Goal: Use online tool/utility: Utilize a website feature to perform a specific function

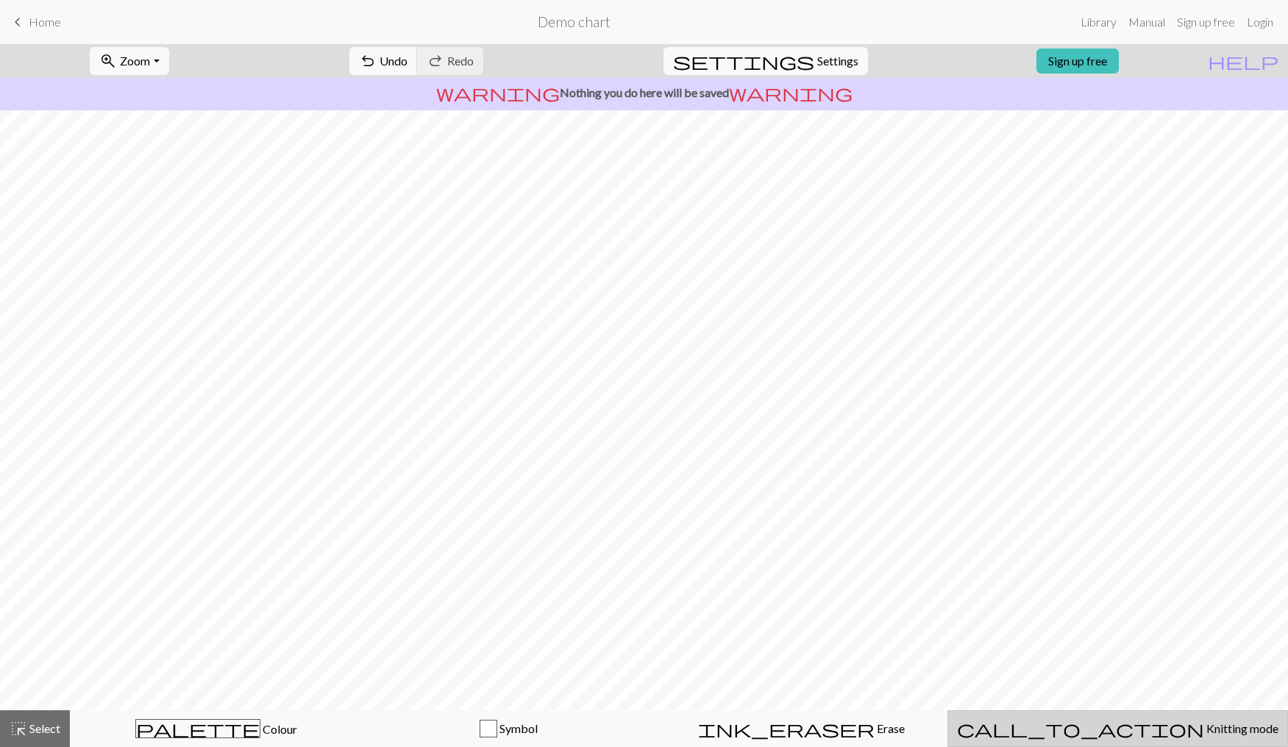
click at [1204, 734] on span "Knitting mode" at bounding box center [1241, 729] width 74 height 14
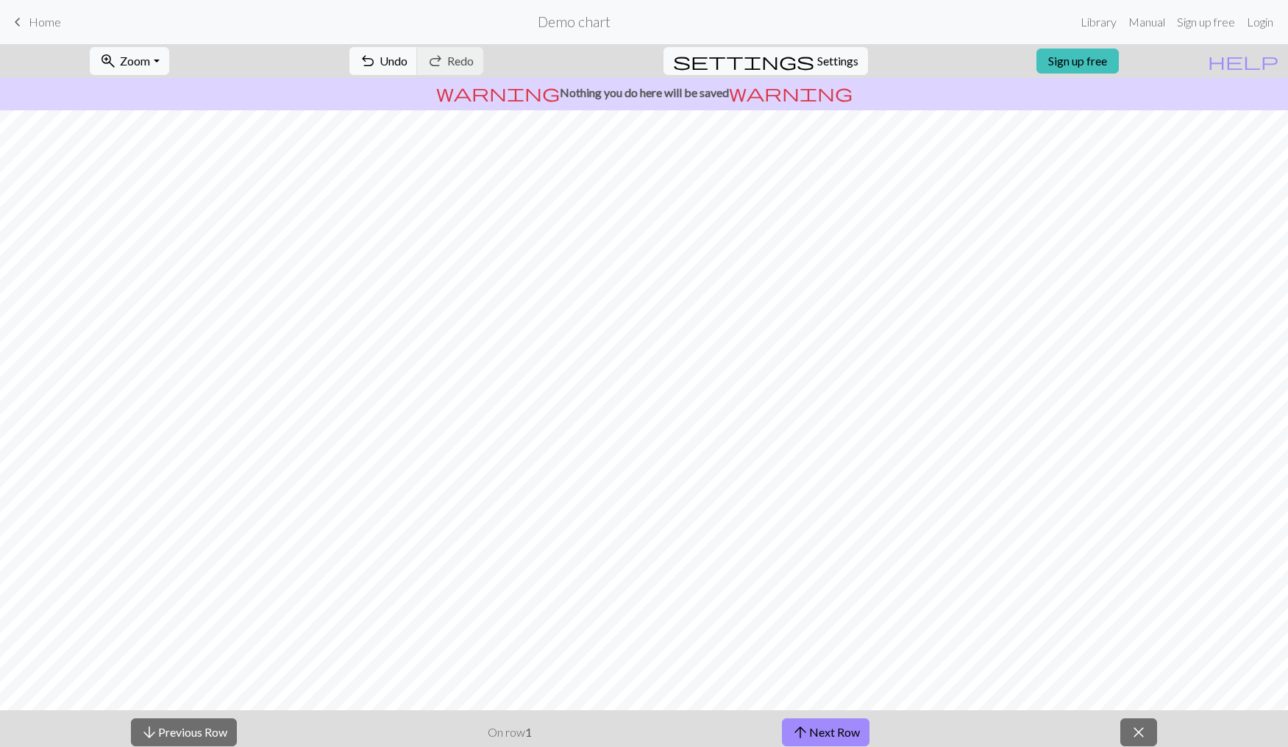
click at [1142, 734] on span "close" at bounding box center [1139, 732] width 18 height 21
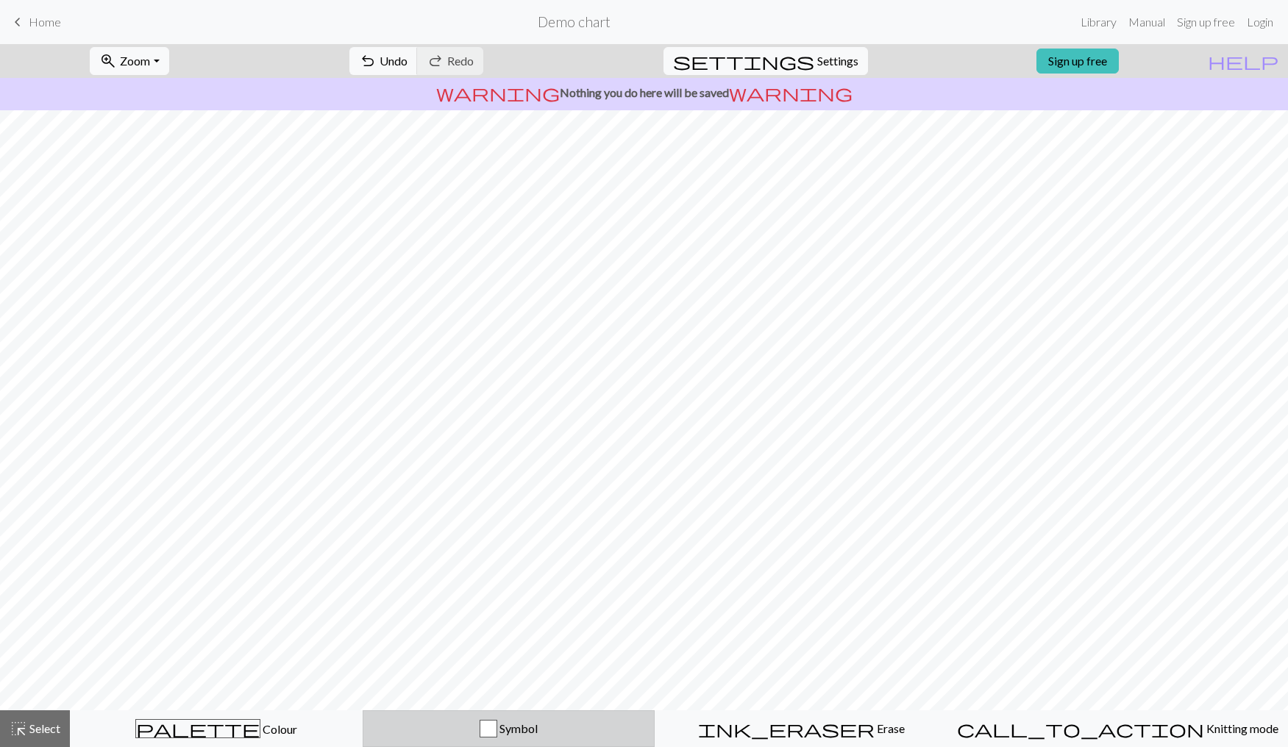
click at [497, 730] on div "button" at bounding box center [489, 729] width 18 height 18
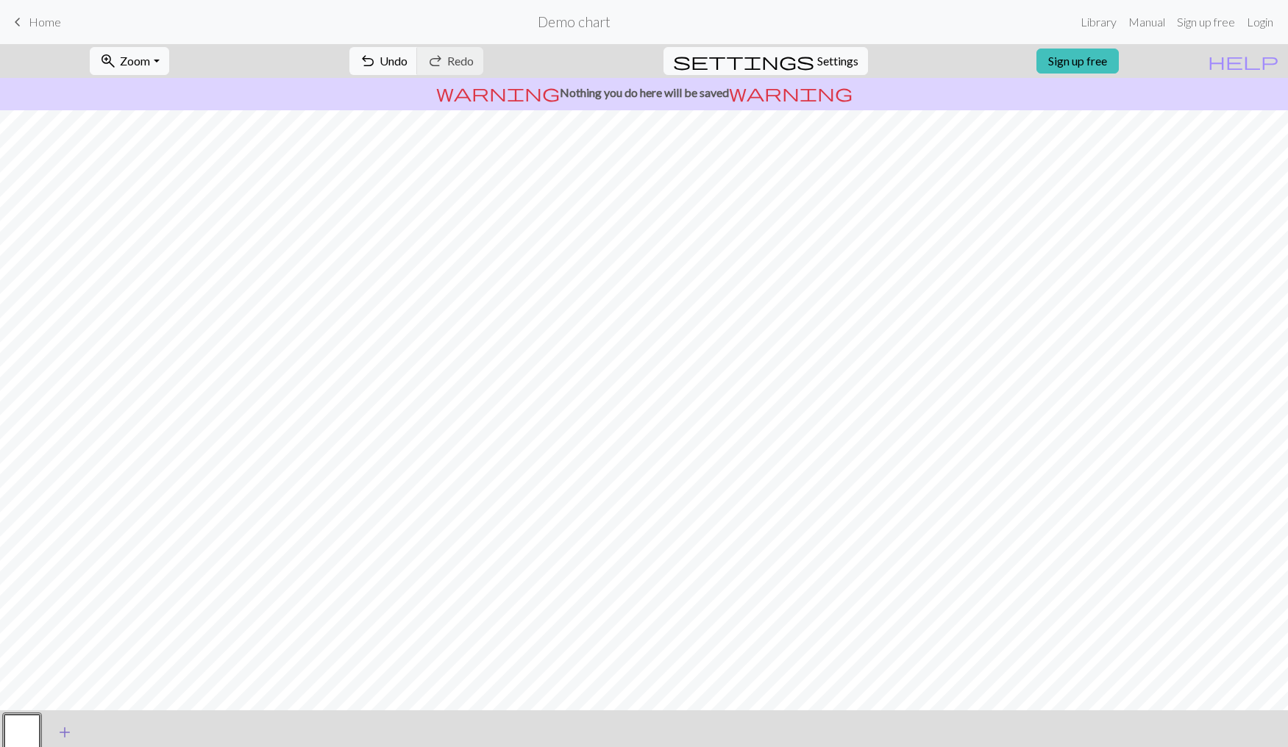
click at [71, 730] on span "add" at bounding box center [65, 732] width 18 height 21
click at [26, 741] on button "button" at bounding box center [21, 732] width 35 height 35
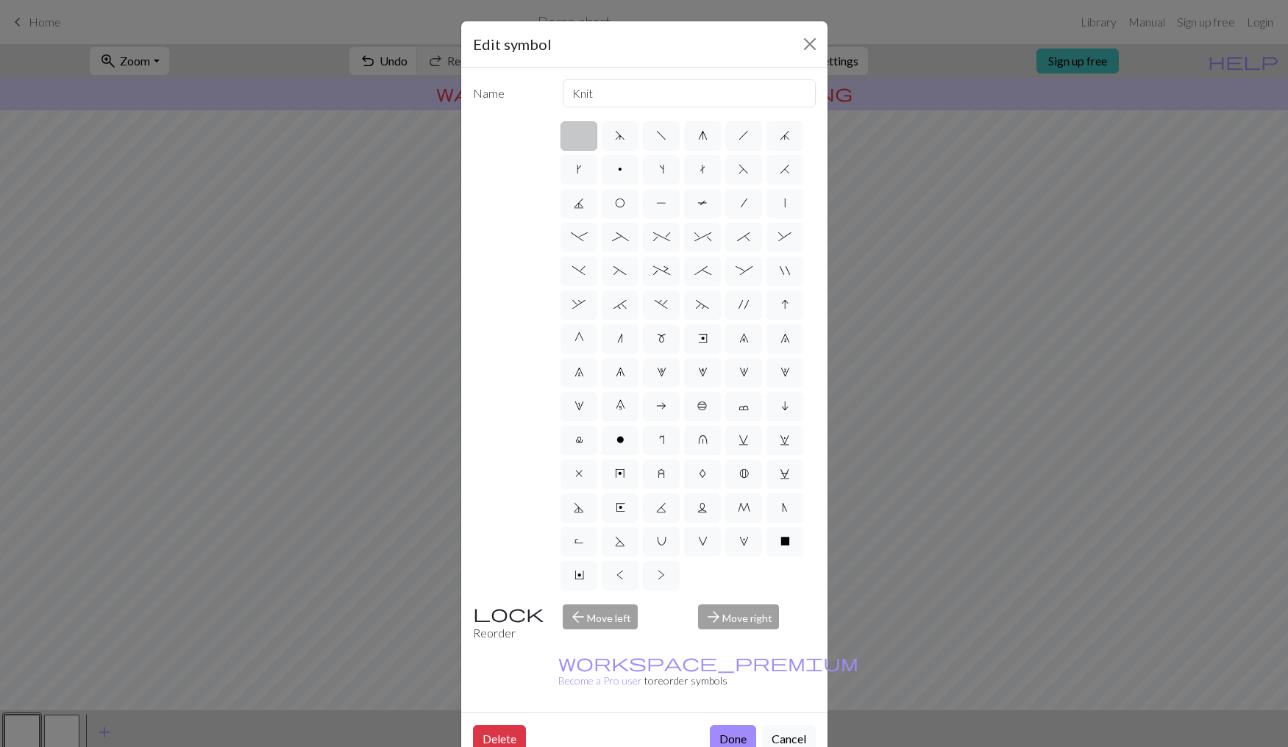
click at [1115, 519] on div "Edit symbol Name Knit d f g h j k p s t F H J O P T / | - _ % ^ * & ) ( + ; : "…" at bounding box center [644, 373] width 1288 height 747
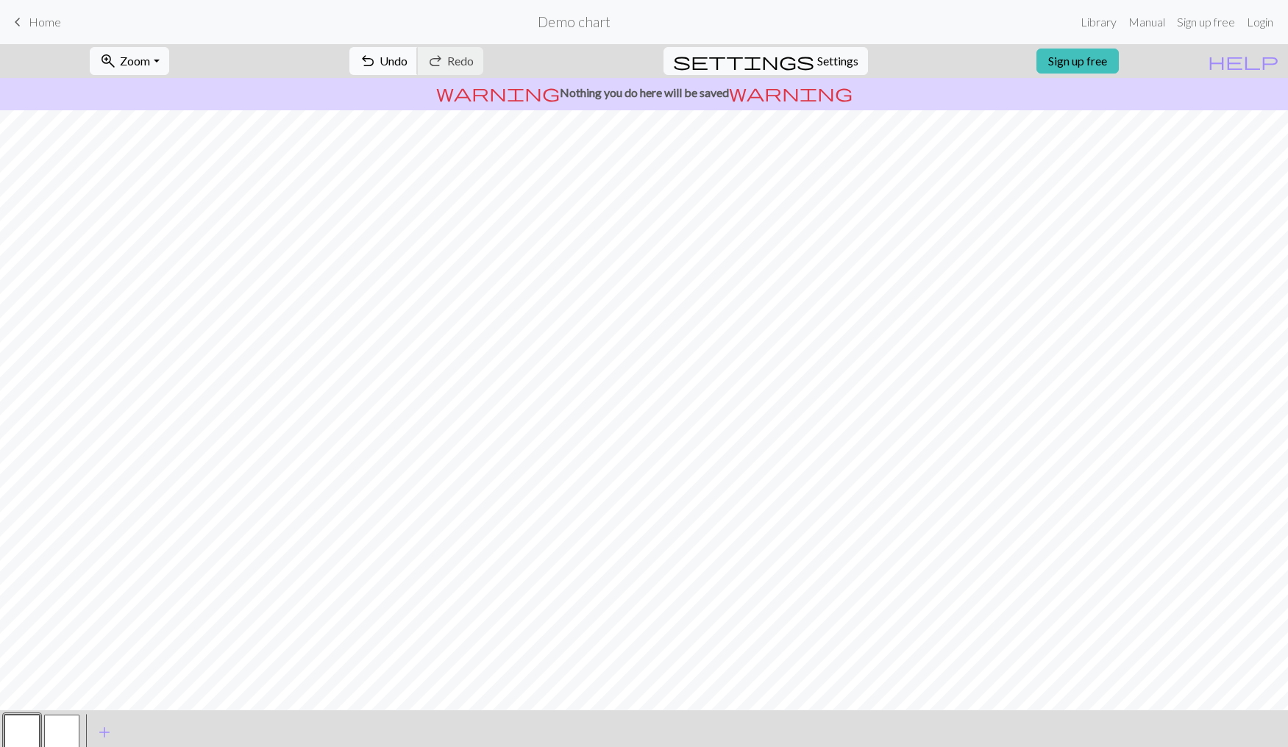
click at [408, 66] on span "Undo" at bounding box center [394, 61] width 28 height 14
click at [408, 58] on span "Undo" at bounding box center [394, 61] width 28 height 14
click at [1160, 744] on button "close" at bounding box center [1149, 733] width 37 height 28
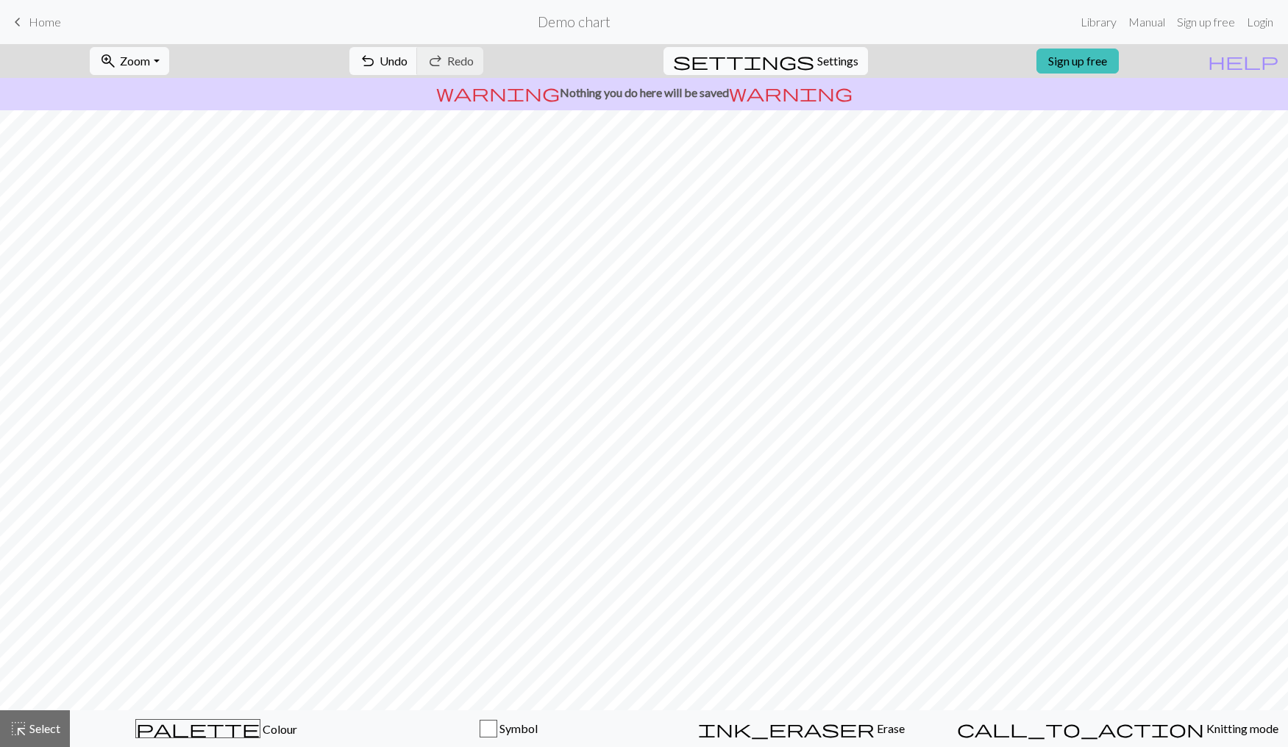
click at [801, 50] on button "settings Settings" at bounding box center [765, 61] width 204 height 28
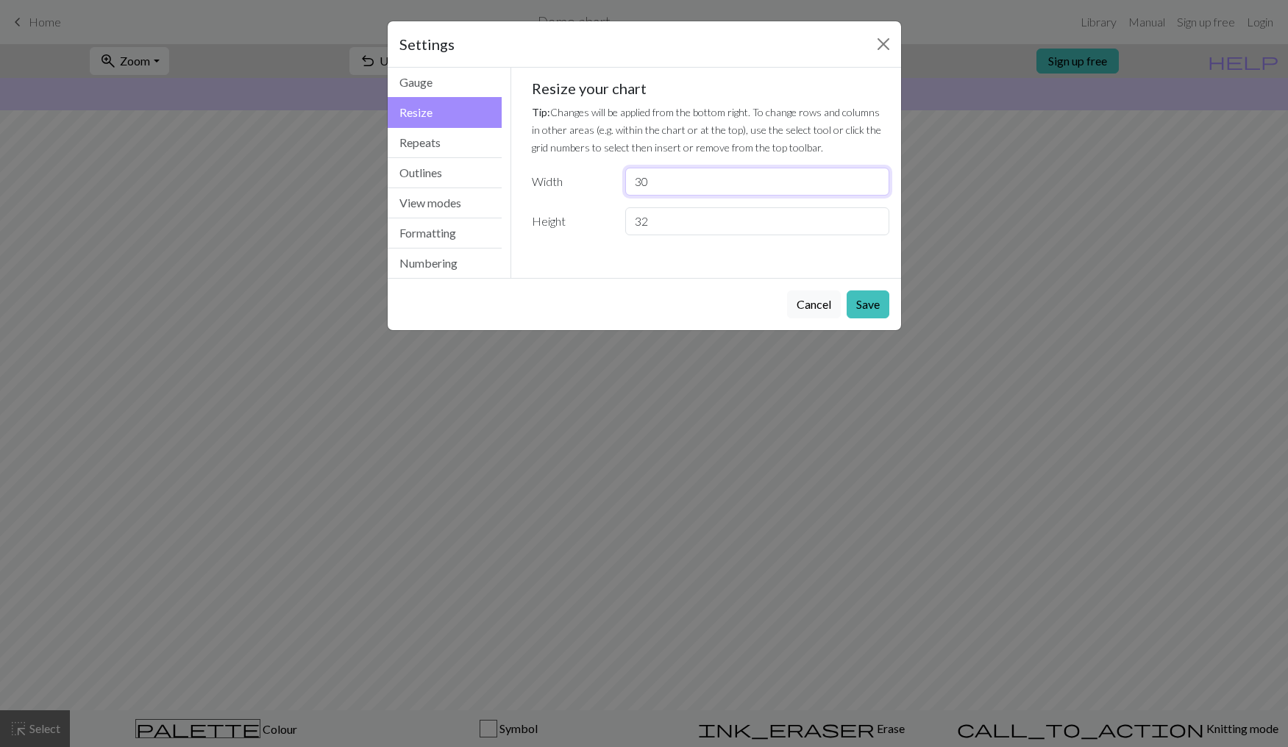
drag, startPoint x: 680, startPoint y: 181, endPoint x: 606, endPoint y: 190, distance: 74.1
click at [625, 190] on input "30" at bounding box center [756, 182] width 263 height 28
type input "67"
click at [880, 317] on button "Save" at bounding box center [868, 305] width 43 height 28
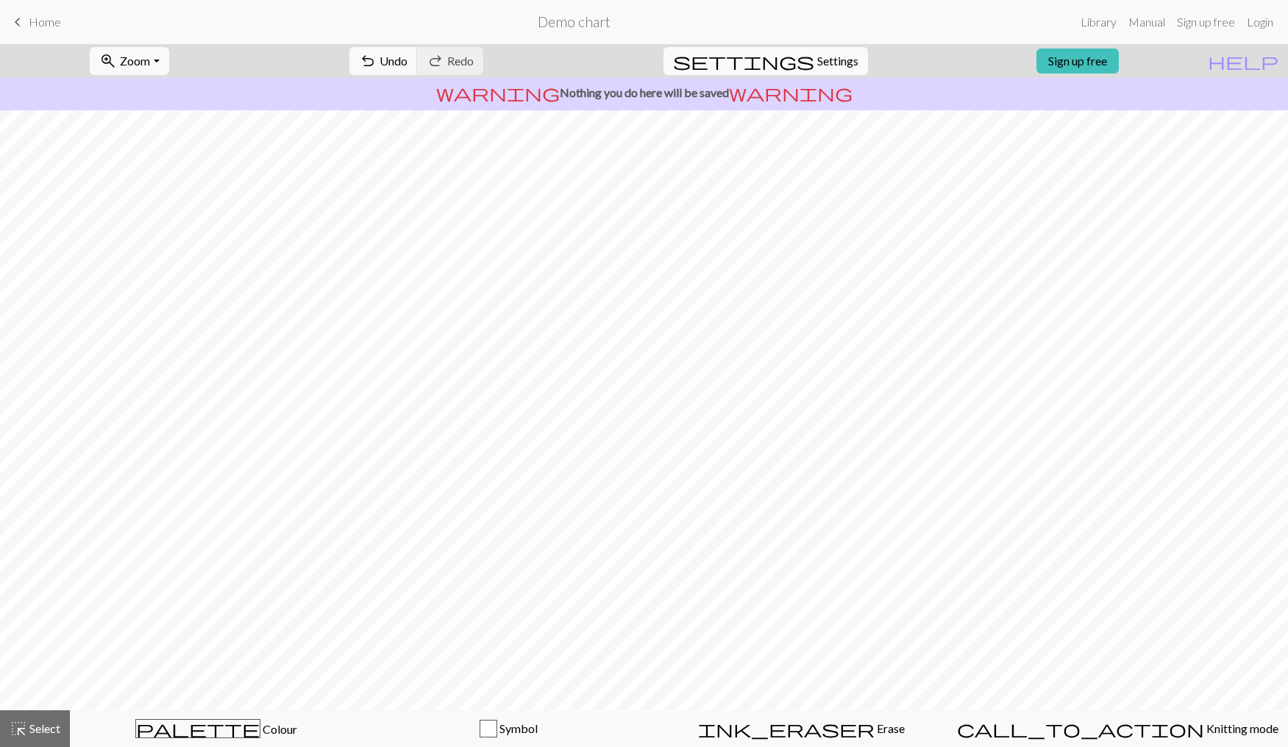
click at [817, 57] on span "Settings" at bounding box center [837, 61] width 41 height 18
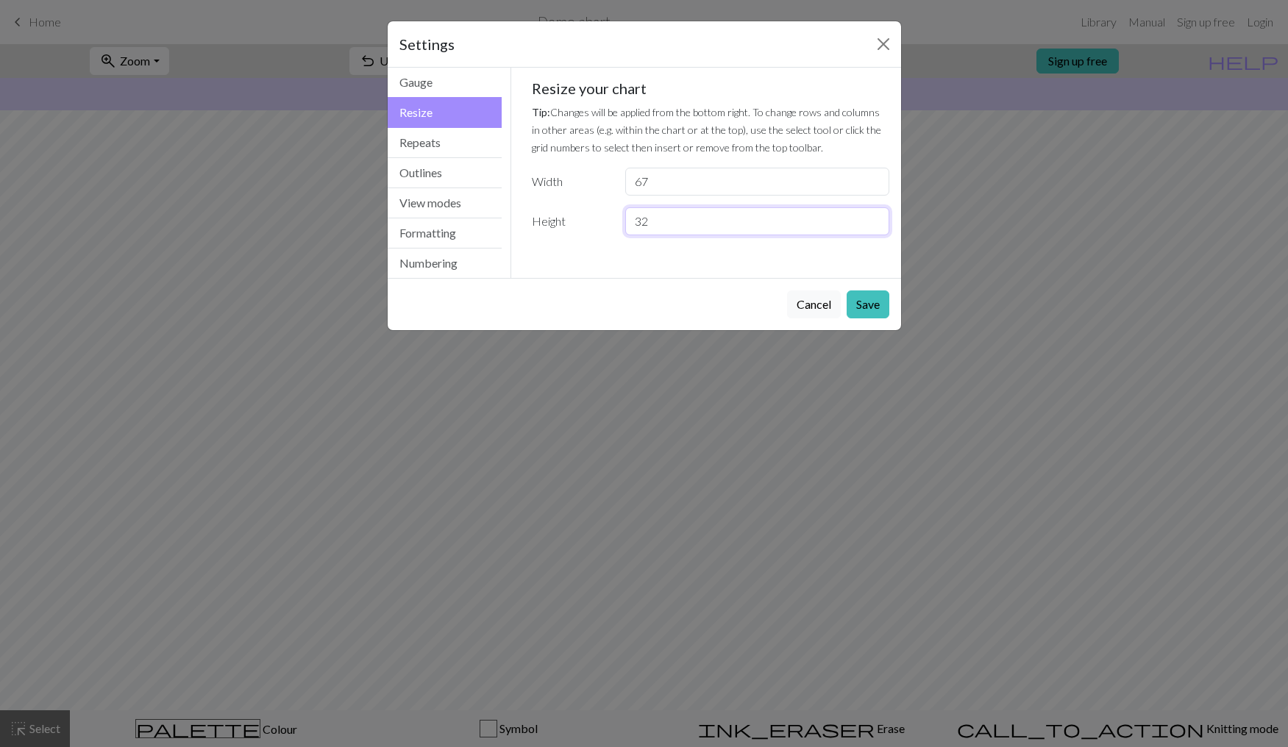
drag, startPoint x: 657, startPoint y: 223, endPoint x: 620, endPoint y: 221, distance: 36.8
click at [625, 221] on input "32" at bounding box center [756, 221] width 263 height 28
type input "80"
click at [886, 309] on button "Save" at bounding box center [868, 305] width 43 height 28
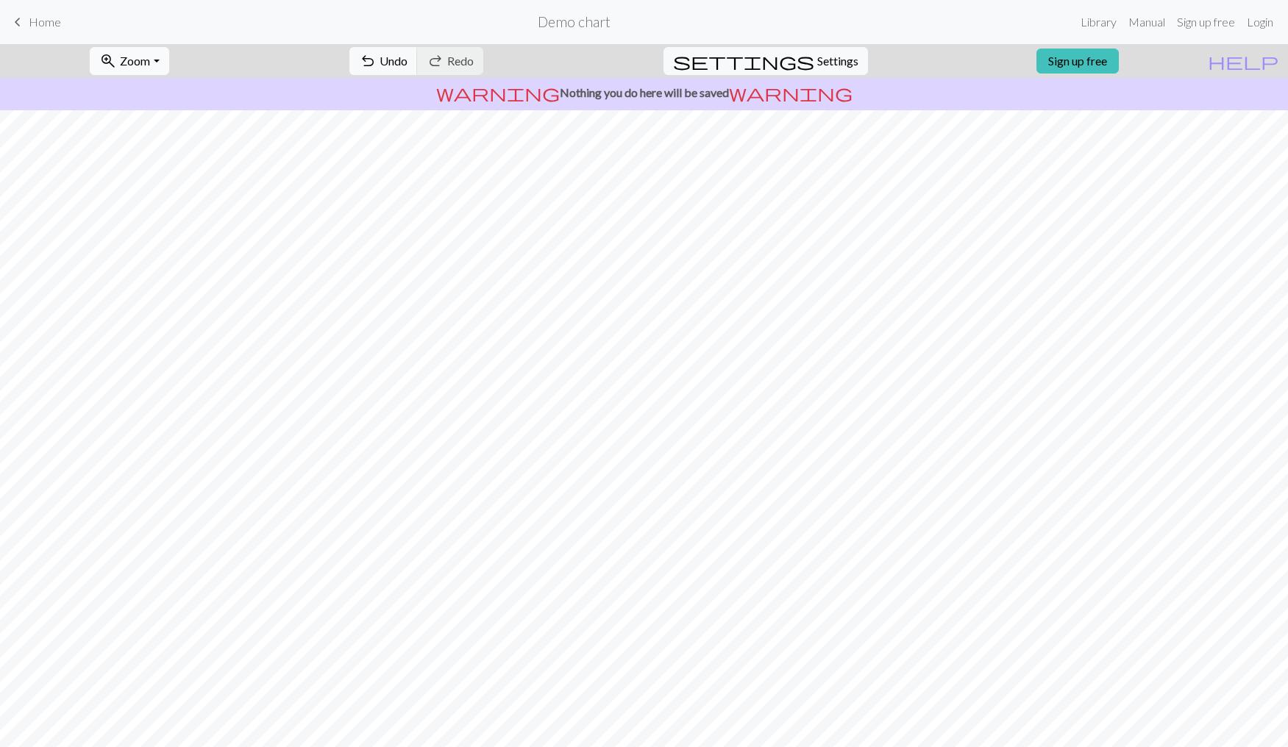
click at [150, 62] on span "Zoom" at bounding box center [135, 61] width 30 height 14
click at [153, 92] on button "Fit all" at bounding box center [148, 94] width 116 height 24
click at [150, 62] on span "Zoom" at bounding box center [135, 61] width 30 height 14
click at [168, 200] on button "100%" at bounding box center [148, 200] width 116 height 24
click at [145, 54] on span "Zoom" at bounding box center [135, 61] width 30 height 14
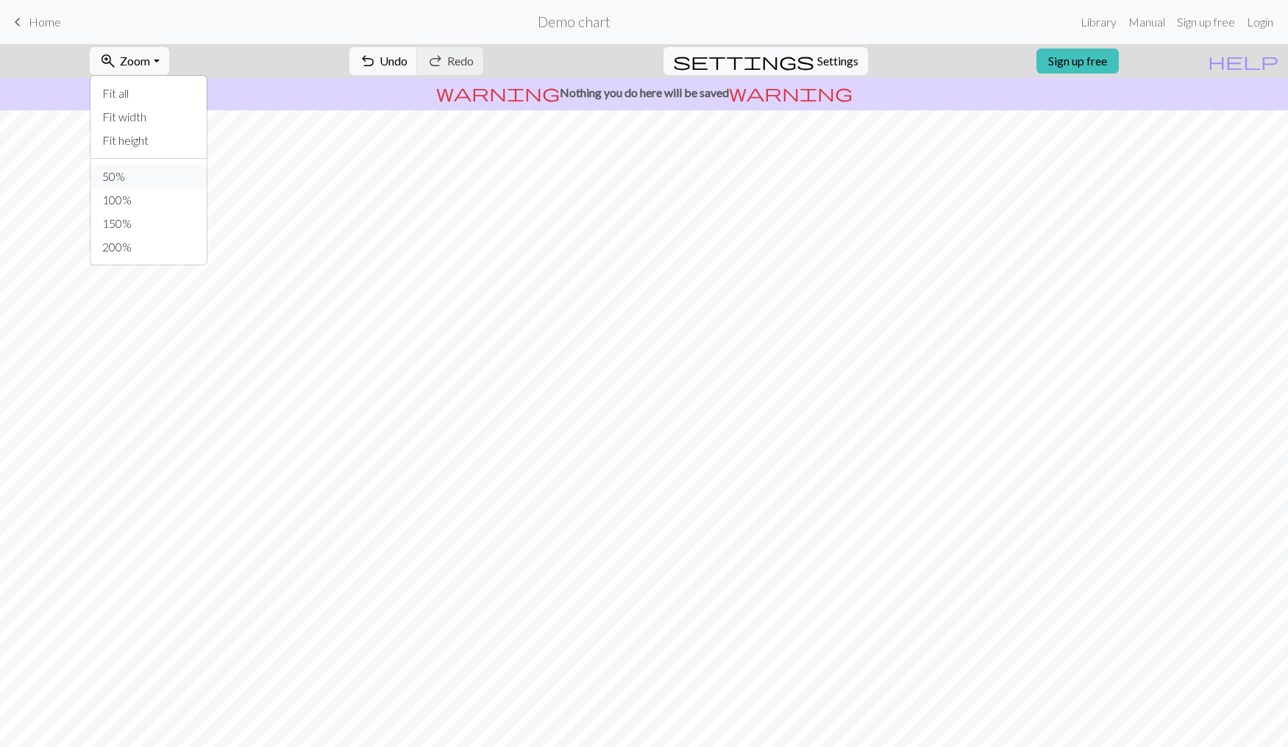
click at [138, 177] on button "50%" at bounding box center [148, 177] width 116 height 24
click at [150, 60] on span "Zoom" at bounding box center [135, 61] width 30 height 14
click at [156, 143] on button "Fit height" at bounding box center [148, 141] width 116 height 24
click at [168, 57] on button "zoom_in Zoom Zoom" at bounding box center [129, 61] width 79 height 28
click at [168, 112] on button "Fit width" at bounding box center [148, 117] width 116 height 24
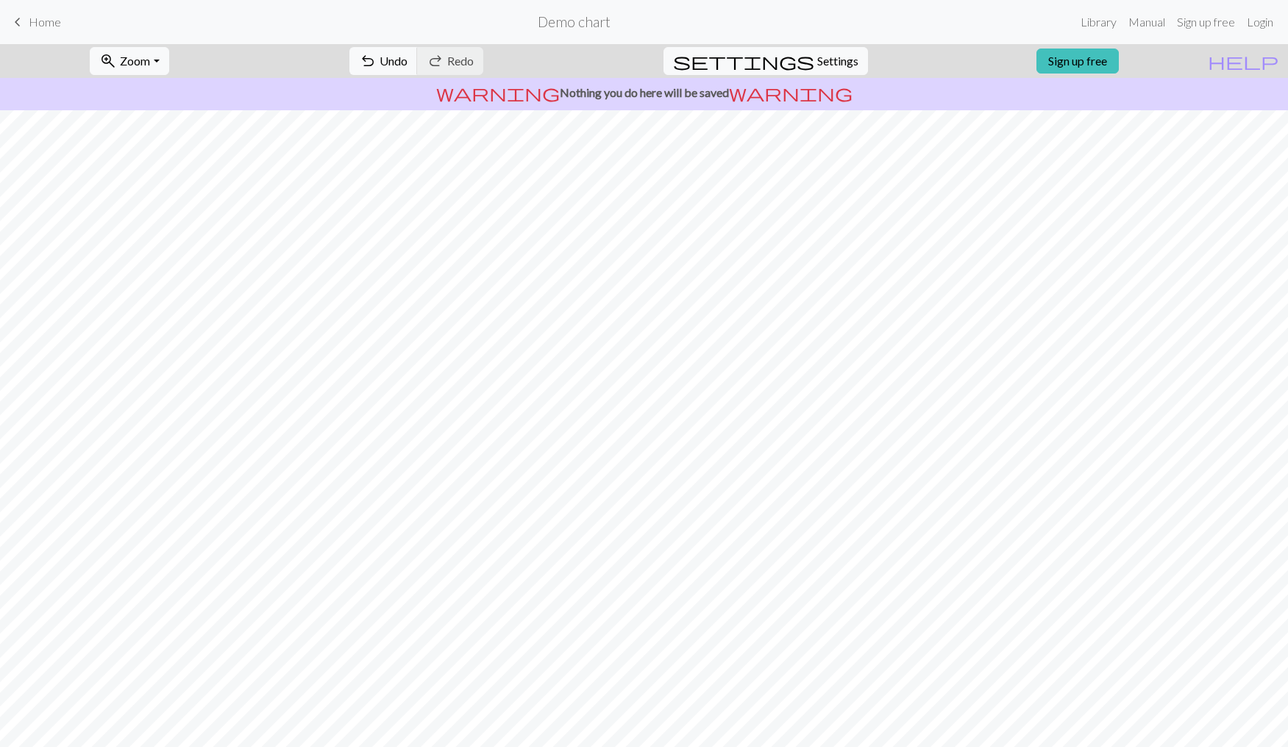
scroll to position [643, 0]
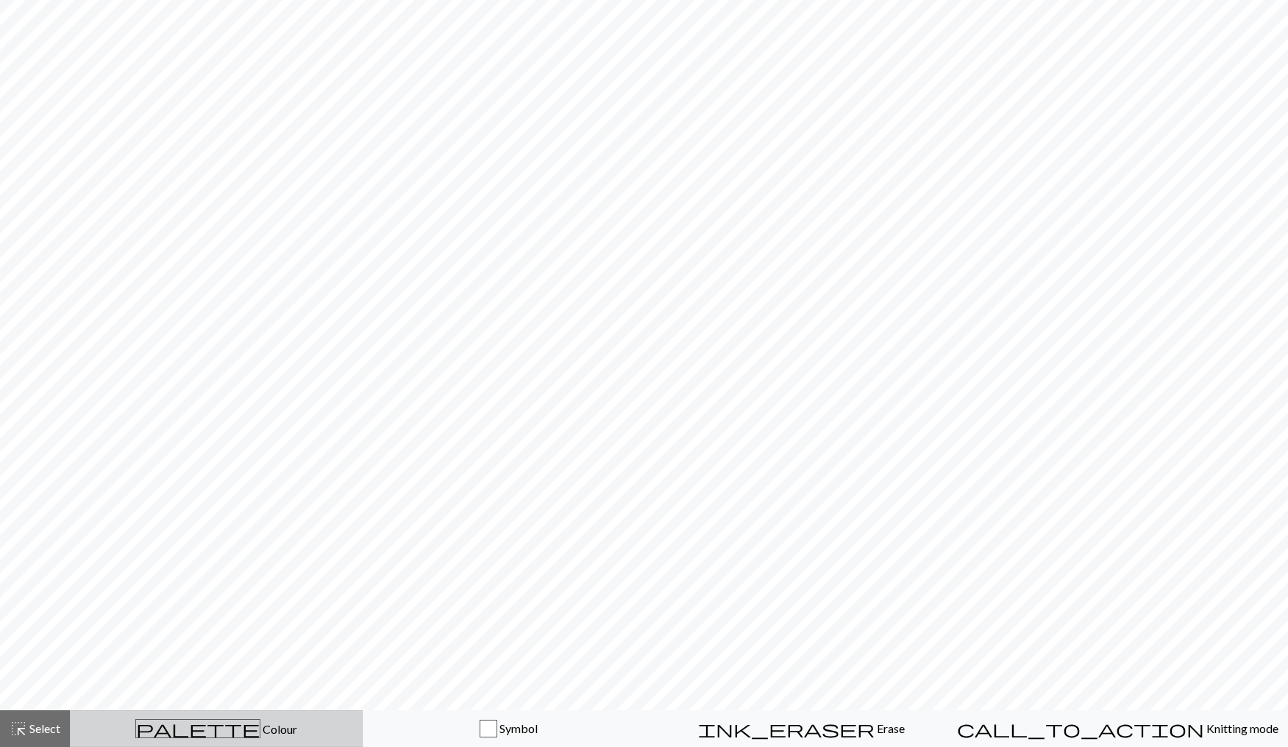
click at [203, 725] on span "palette" at bounding box center [198, 729] width 124 height 21
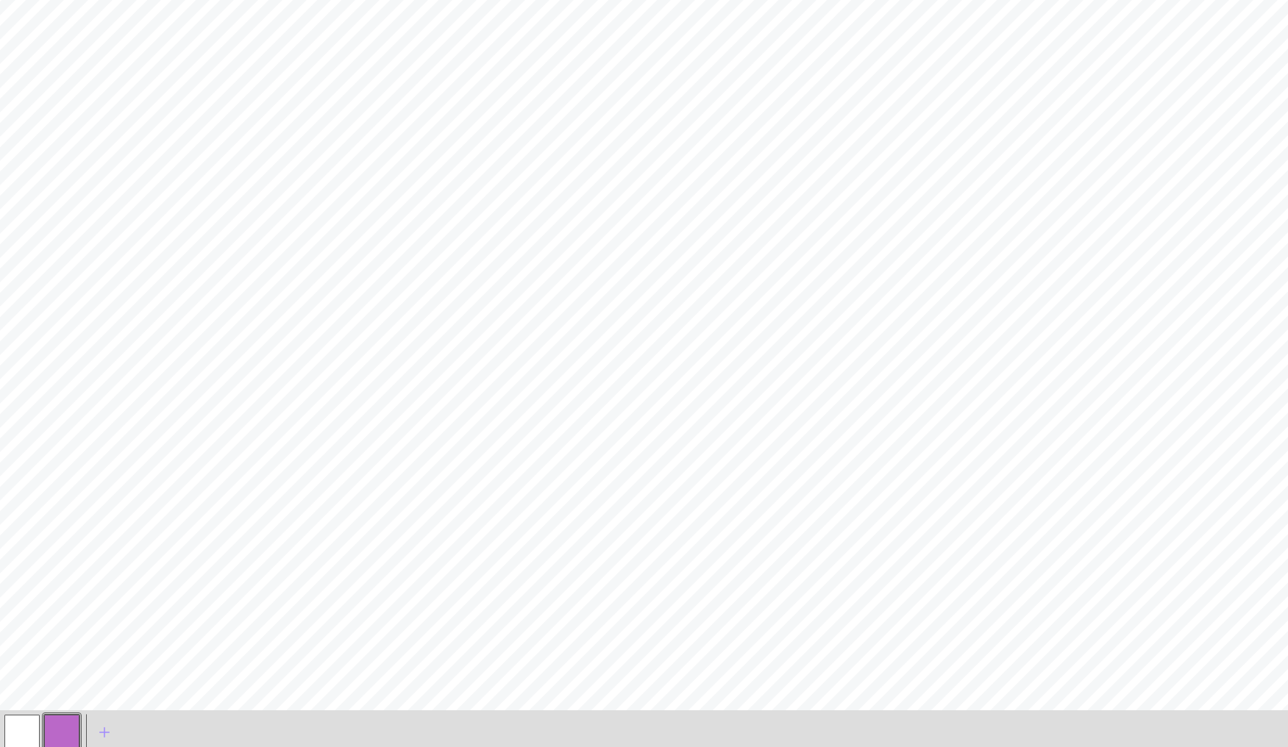
click at [10, 738] on button "button" at bounding box center [21, 732] width 35 height 35
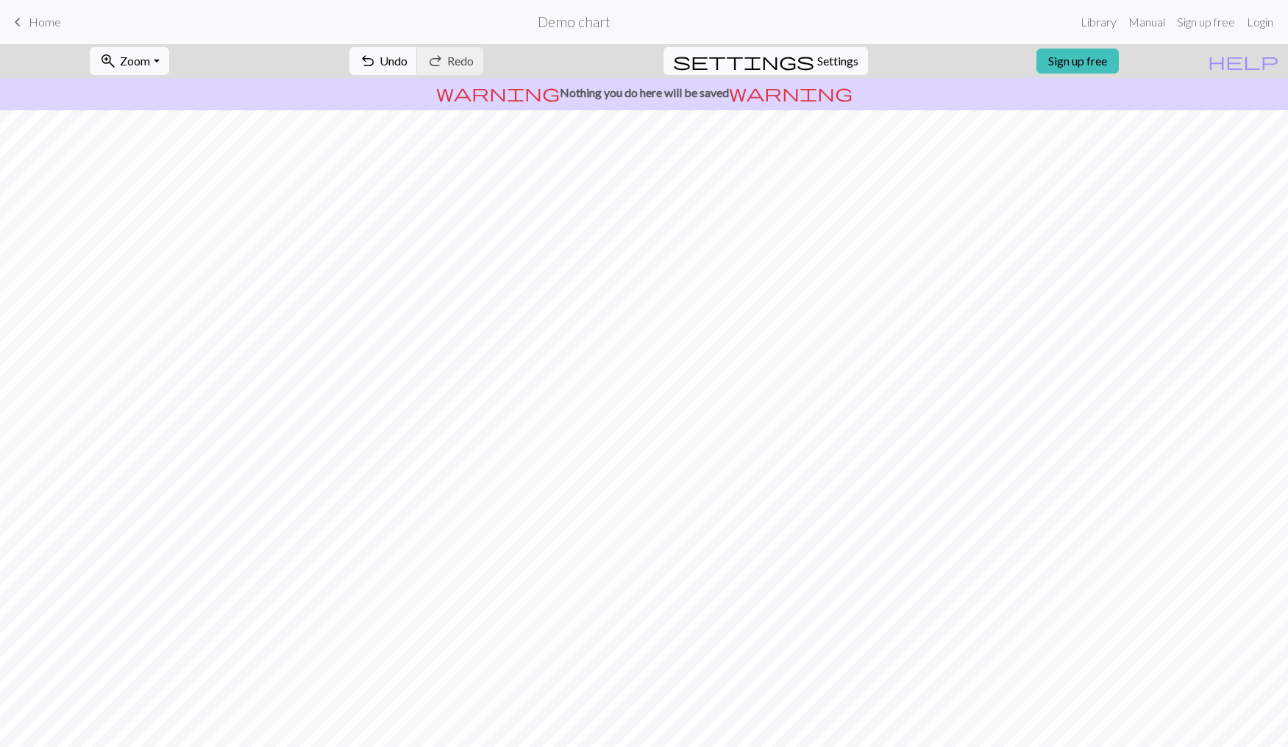
click at [822, 67] on span "Settings" at bounding box center [837, 61] width 41 height 18
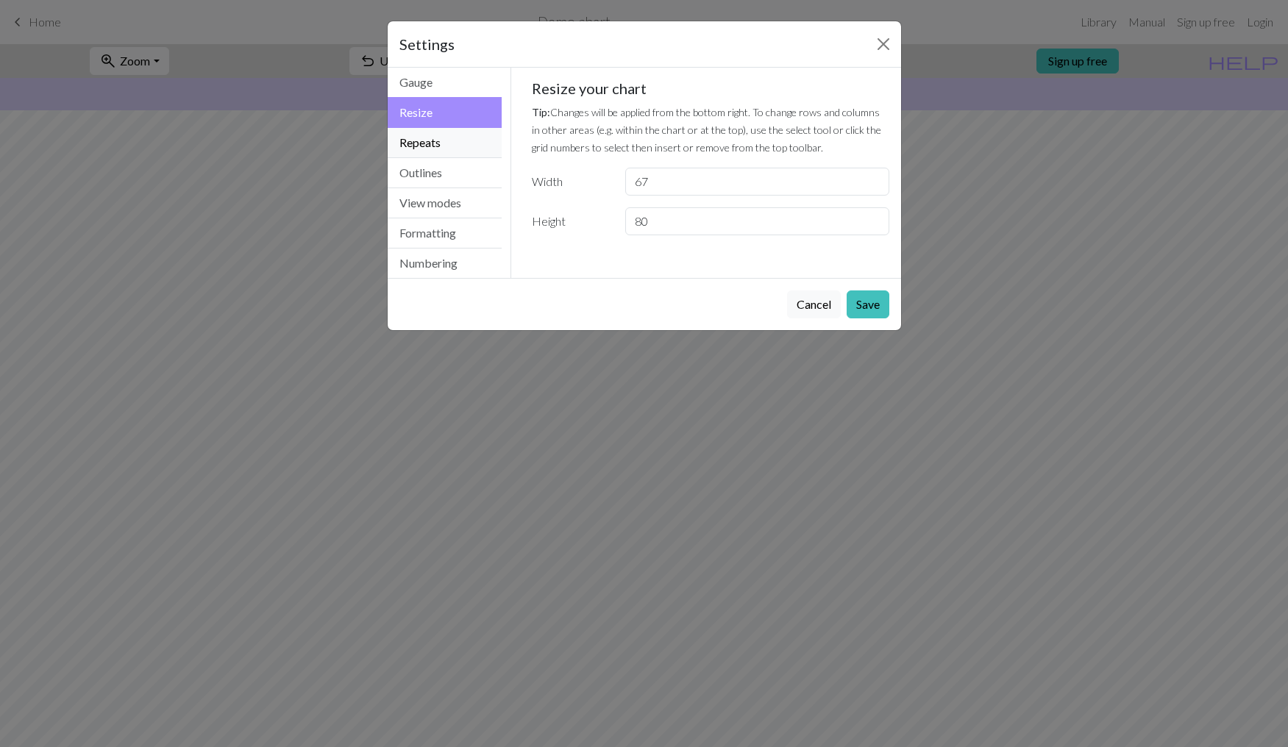
click at [433, 142] on button "Repeats" at bounding box center [445, 143] width 115 height 30
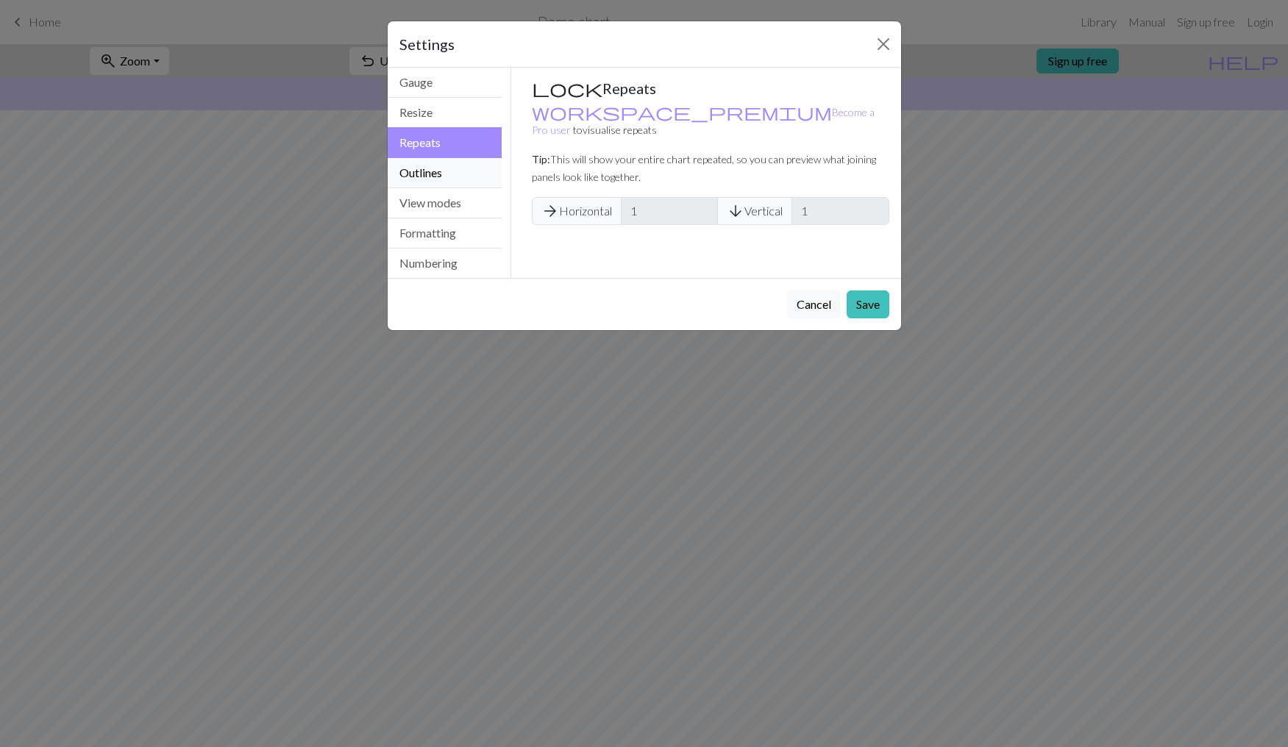
click at [447, 164] on button "Outlines" at bounding box center [445, 173] width 115 height 30
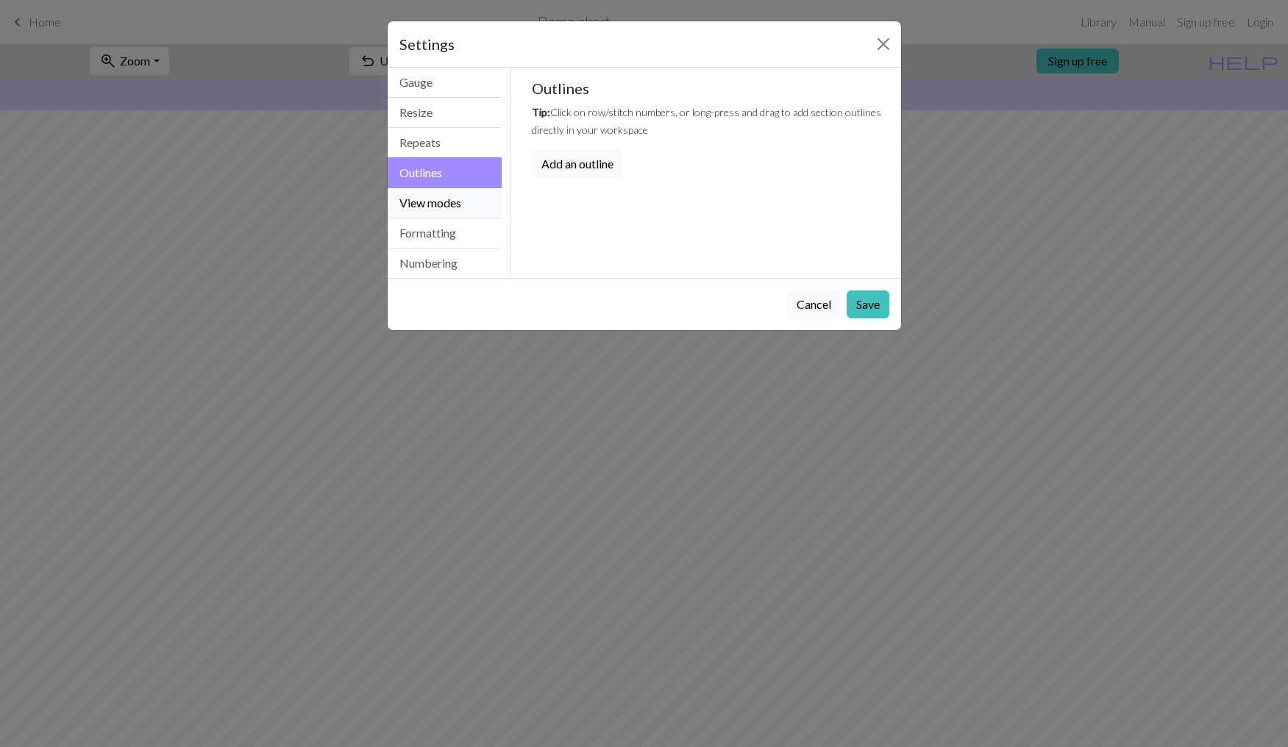
click at [449, 200] on button "View modes" at bounding box center [445, 203] width 115 height 30
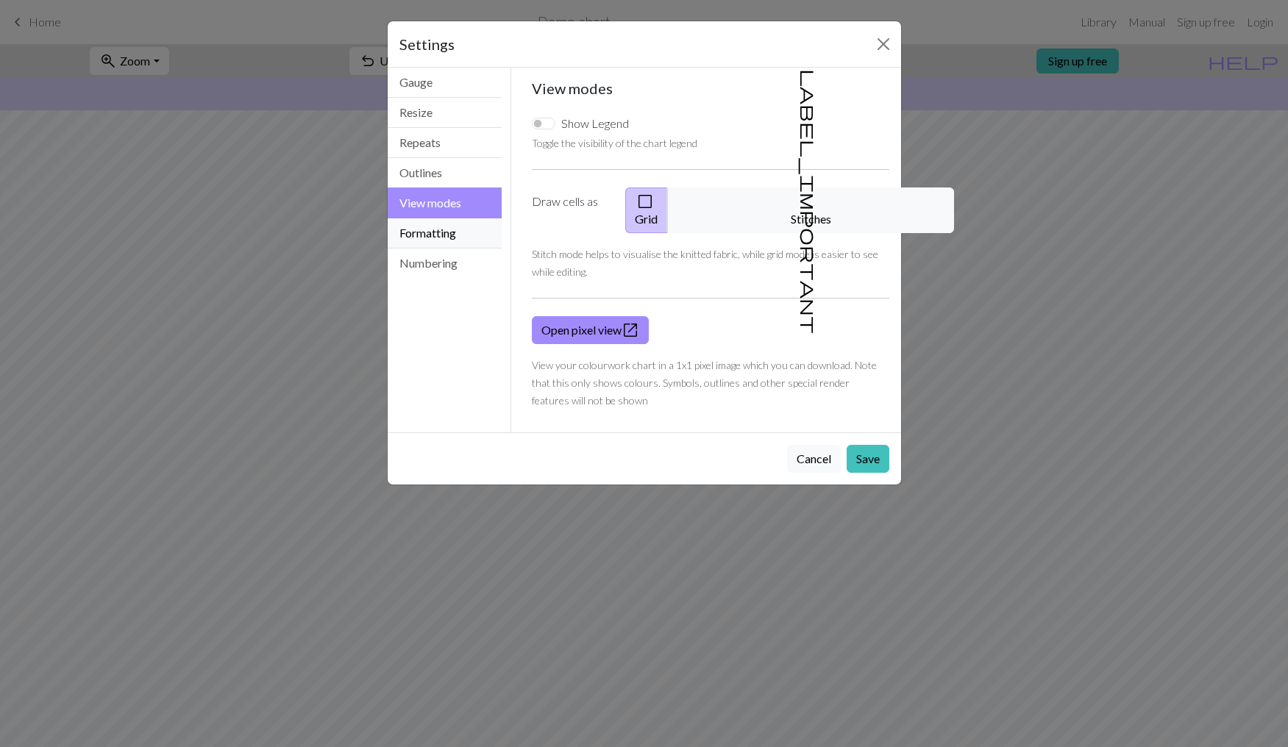
click at [446, 227] on button "Formatting" at bounding box center [445, 233] width 115 height 30
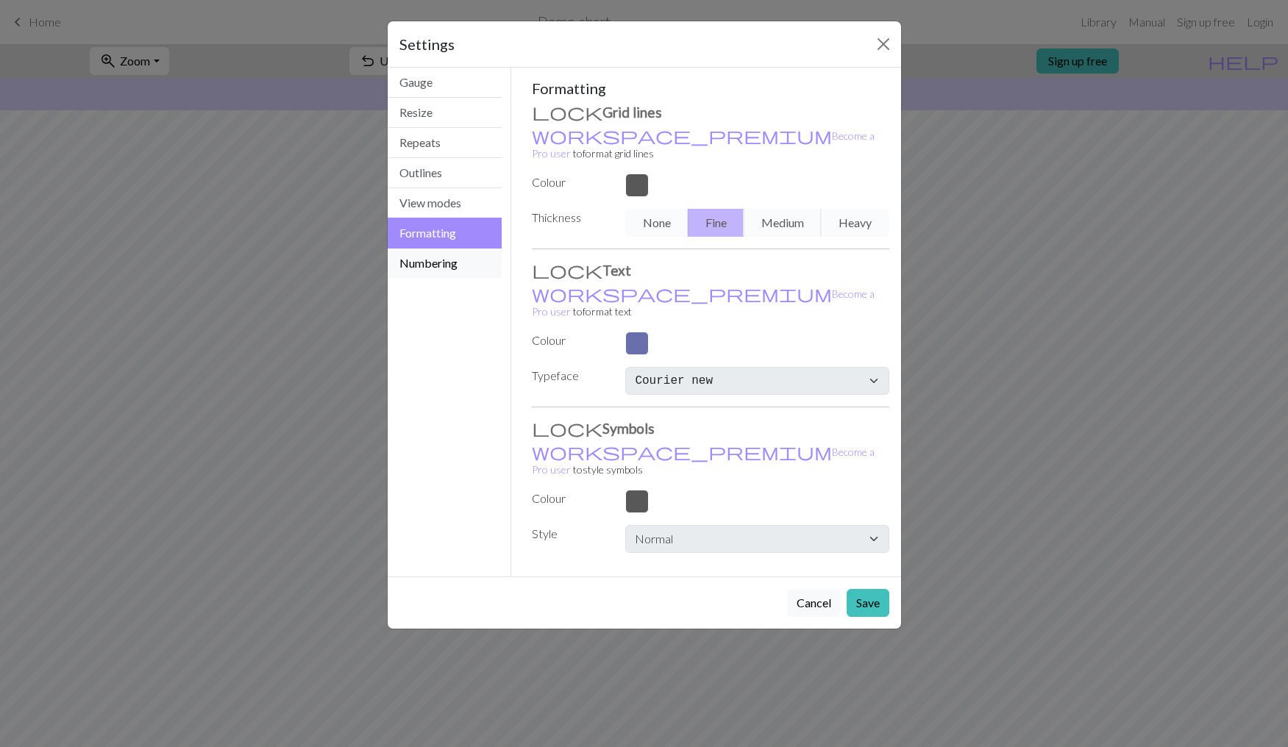
click at [425, 252] on button "Numbering" at bounding box center [445, 263] width 115 height 29
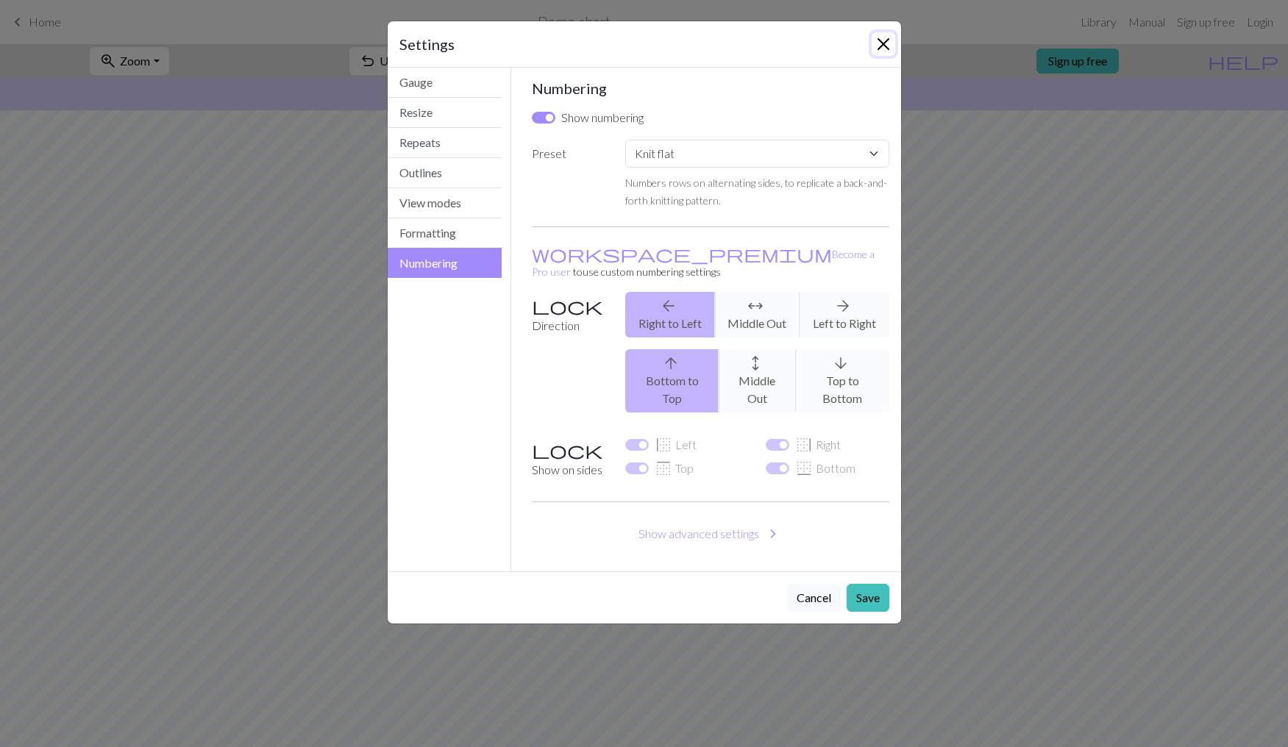
click at [880, 46] on button "Close" at bounding box center [884, 44] width 24 height 24
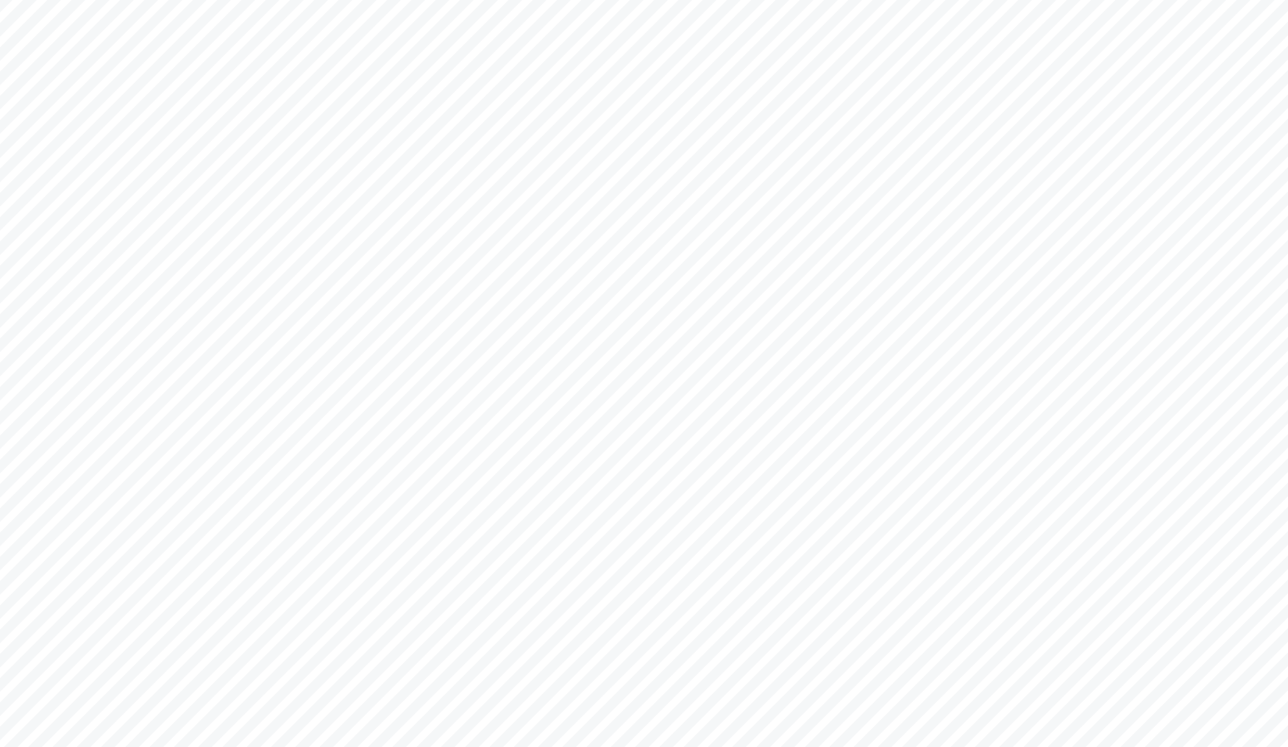
scroll to position [687, 0]
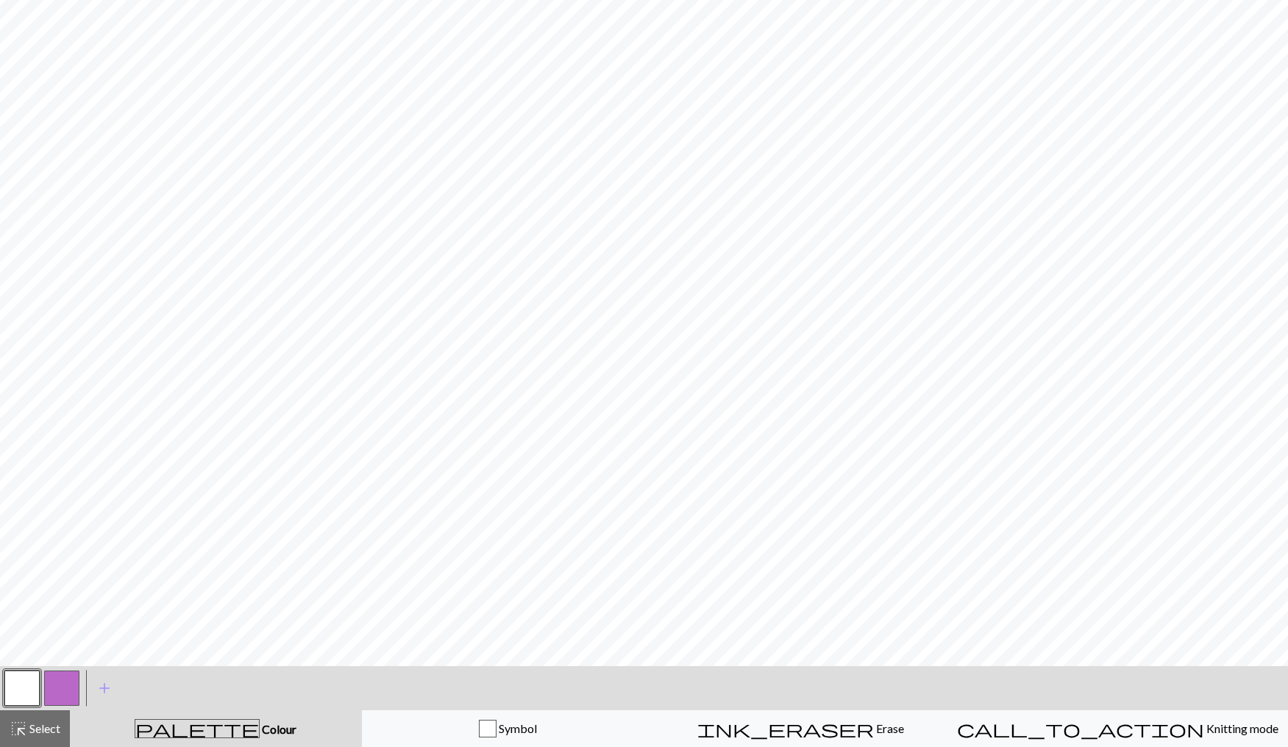
click at [60, 677] on button "button" at bounding box center [61, 688] width 35 height 35
click at [201, 727] on span "palette" at bounding box center [197, 729] width 124 height 21
click at [65, 693] on button "button" at bounding box center [61, 688] width 35 height 35
click at [65, 693] on div "Edit colour Name CC1 Use advanced picker workspace_premium Become a Pro user to…" at bounding box center [644, 373] width 1288 height 747
click at [63, 691] on button "button" at bounding box center [61, 688] width 35 height 35
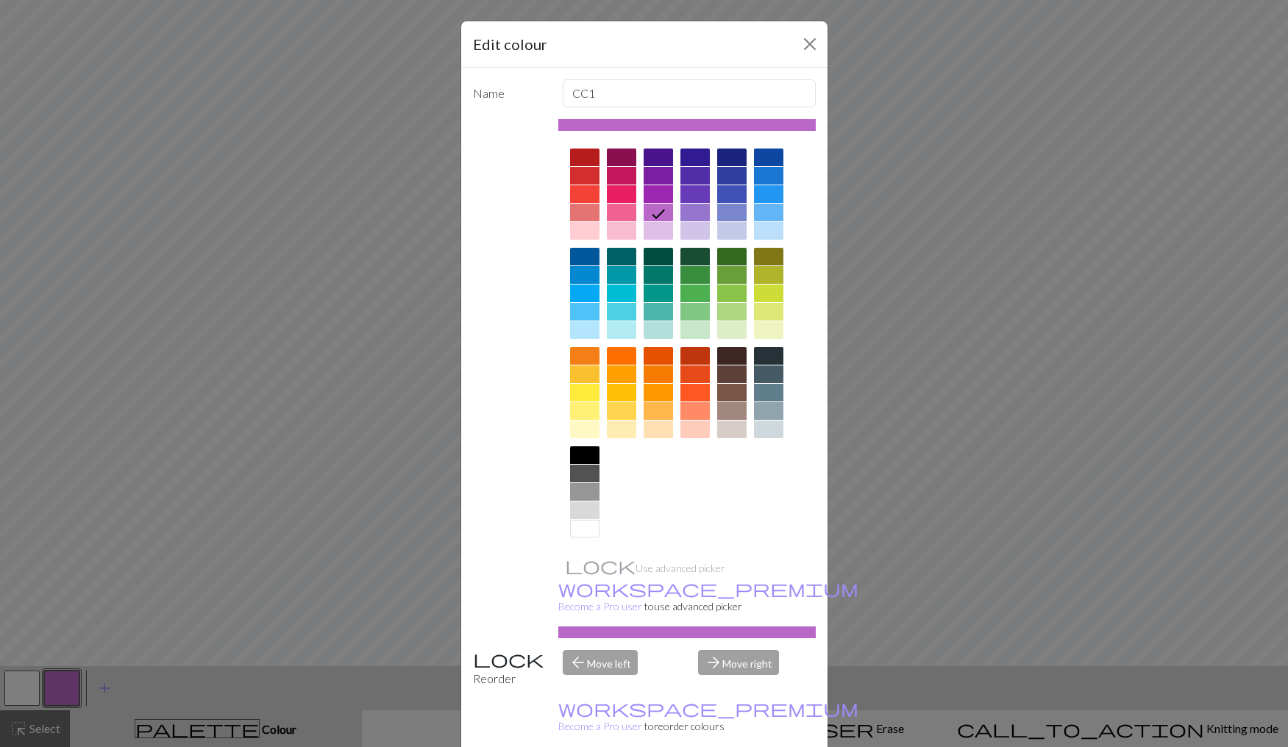
click at [302, 704] on div "Edit colour Name CC1 Use advanced picker workspace_premium Become a Pro user to…" at bounding box center [644, 373] width 1288 height 747
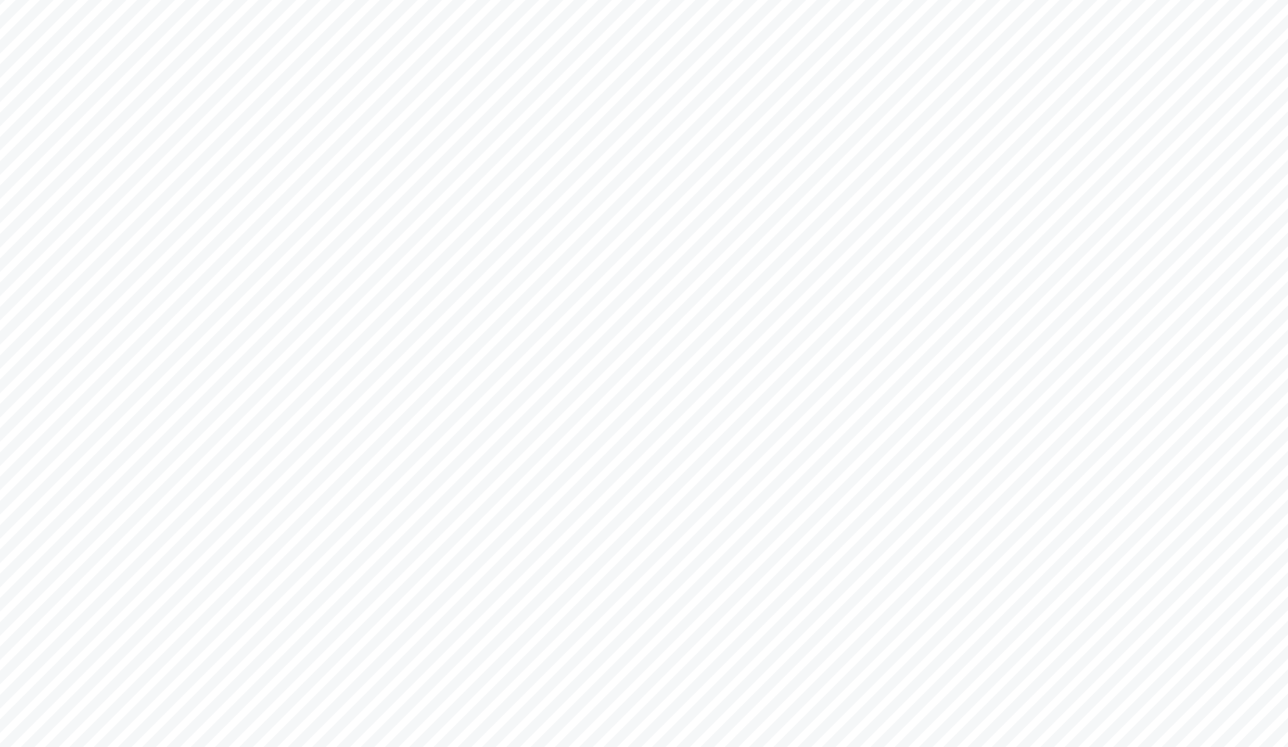
scroll to position [0, 0]
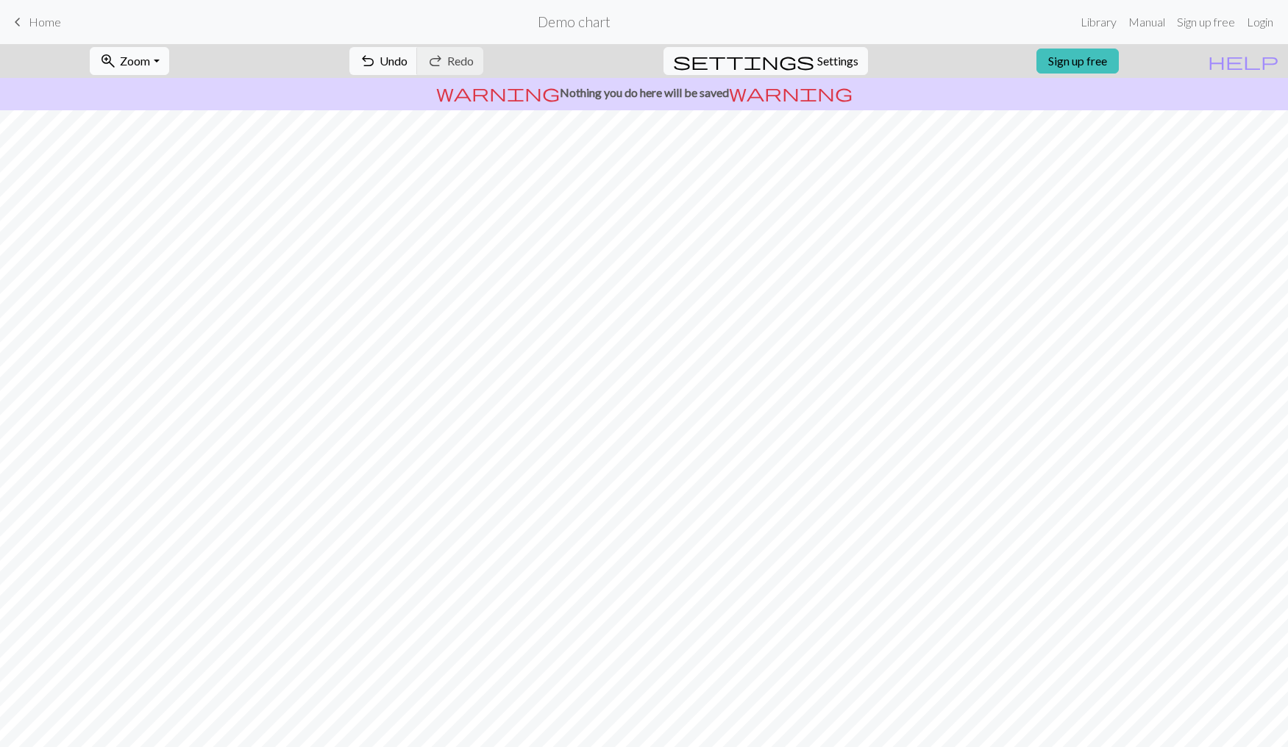
click at [168, 53] on button "zoom_in Zoom Zoom" at bounding box center [129, 61] width 79 height 28
click at [156, 97] on button "Fit all" at bounding box center [148, 94] width 116 height 24
click at [788, 75] on div "settings Settings" at bounding box center [765, 61] width 227 height 34
click at [800, 68] on button "settings Settings" at bounding box center [765, 61] width 204 height 28
select select "flat"
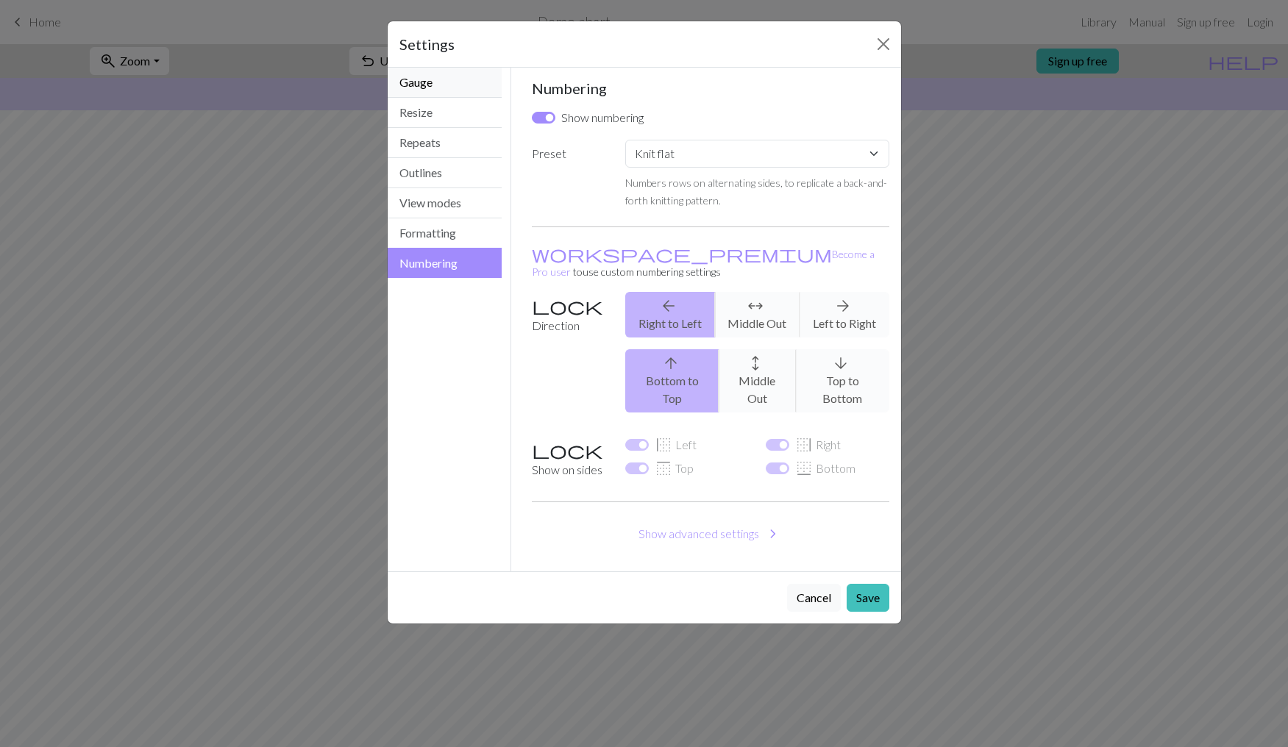
click at [441, 88] on button "Gauge" at bounding box center [445, 83] width 115 height 30
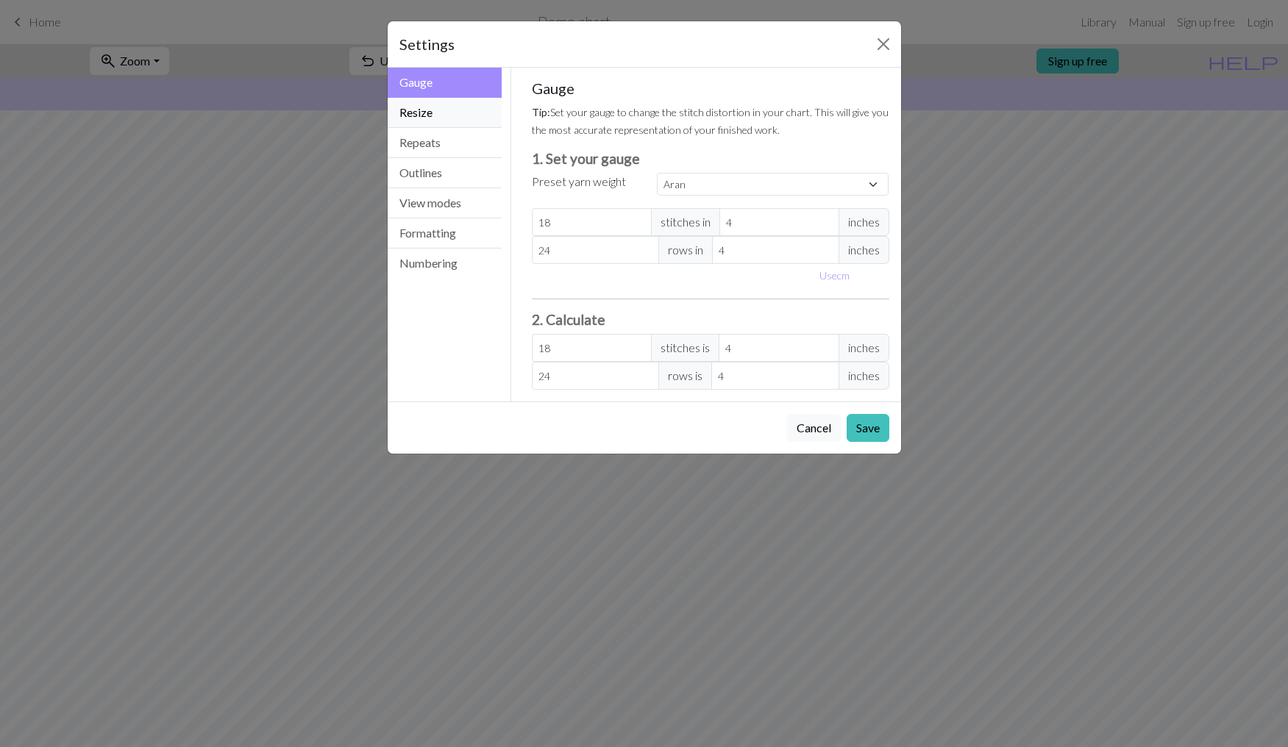
click at [438, 108] on button "Resize" at bounding box center [445, 113] width 115 height 30
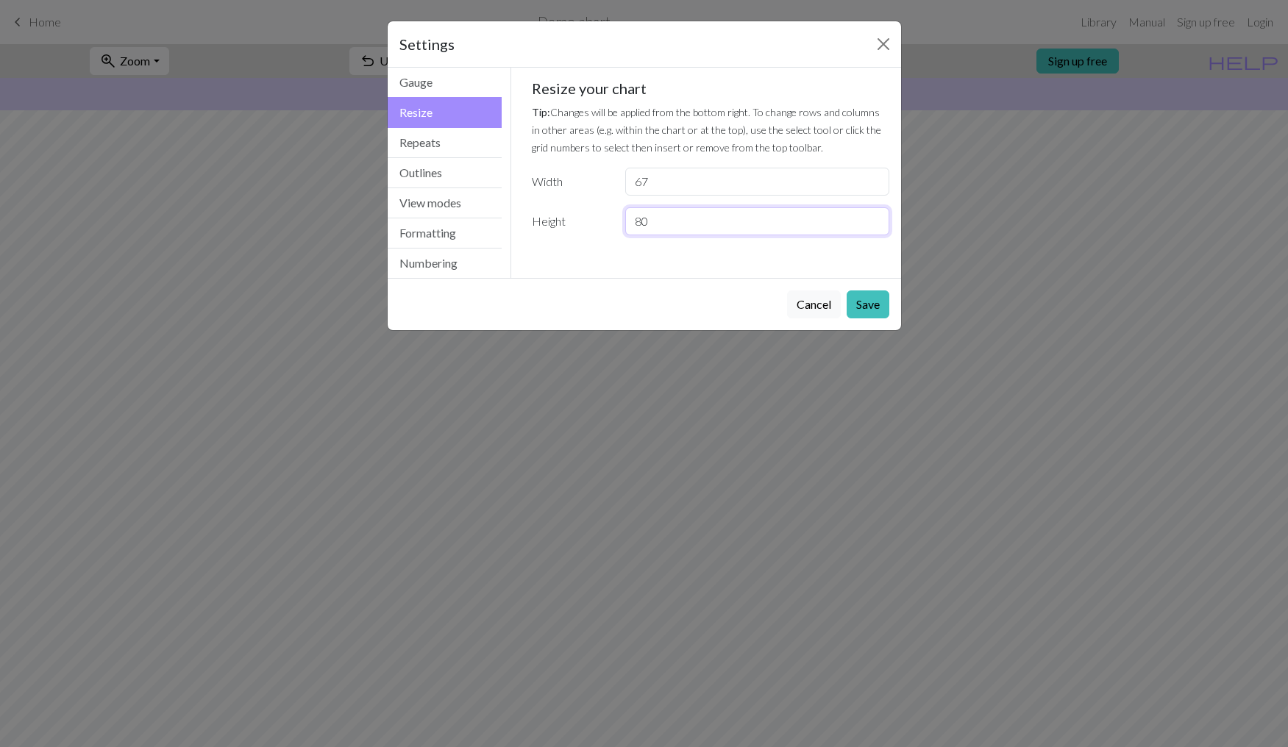
drag, startPoint x: 683, startPoint y: 221, endPoint x: 595, endPoint y: 231, distance: 88.9
click at [625, 231] on input "80" at bounding box center [756, 221] width 263 height 28
type input "180"
click at [878, 308] on button "Save" at bounding box center [868, 305] width 43 height 28
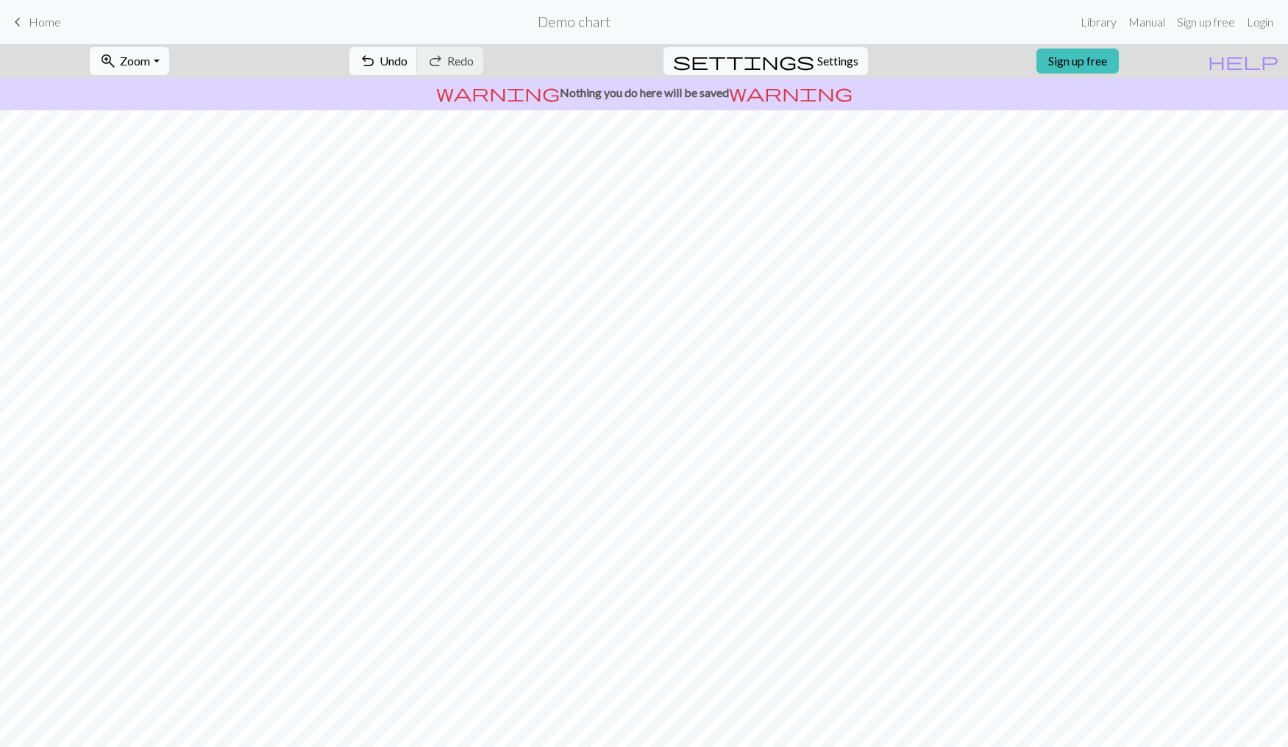
click at [117, 69] on span "zoom_in" at bounding box center [108, 61] width 18 height 21
click at [161, 98] on button "Fit all" at bounding box center [148, 94] width 116 height 24
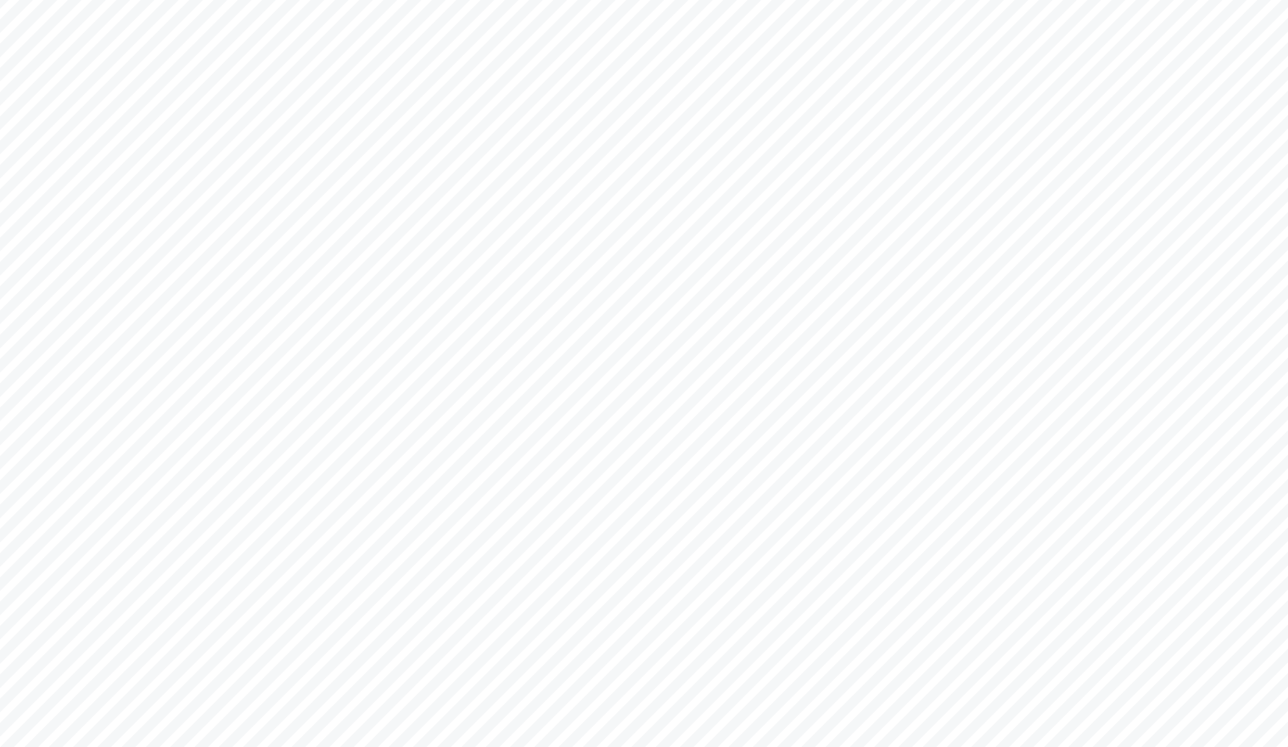
scroll to position [444, 0]
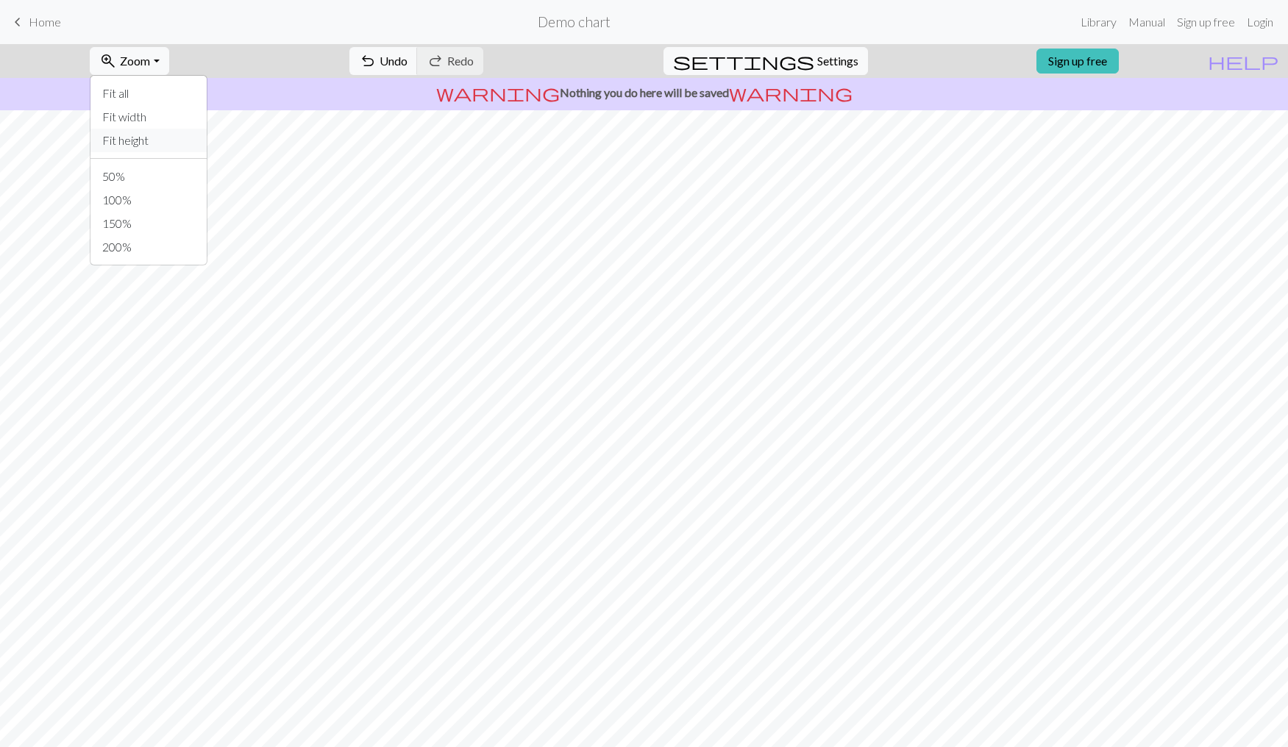
click at [164, 137] on button "Fit height" at bounding box center [148, 141] width 116 height 24
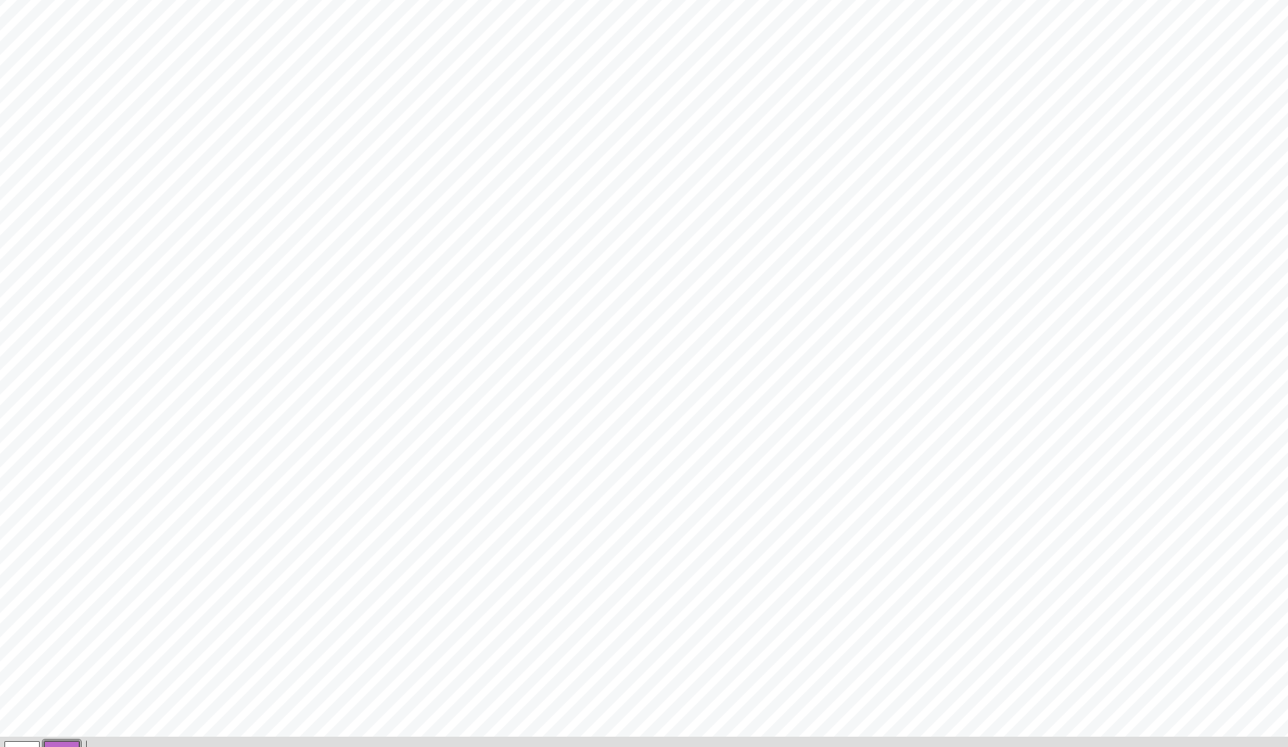
scroll to position [750, 0]
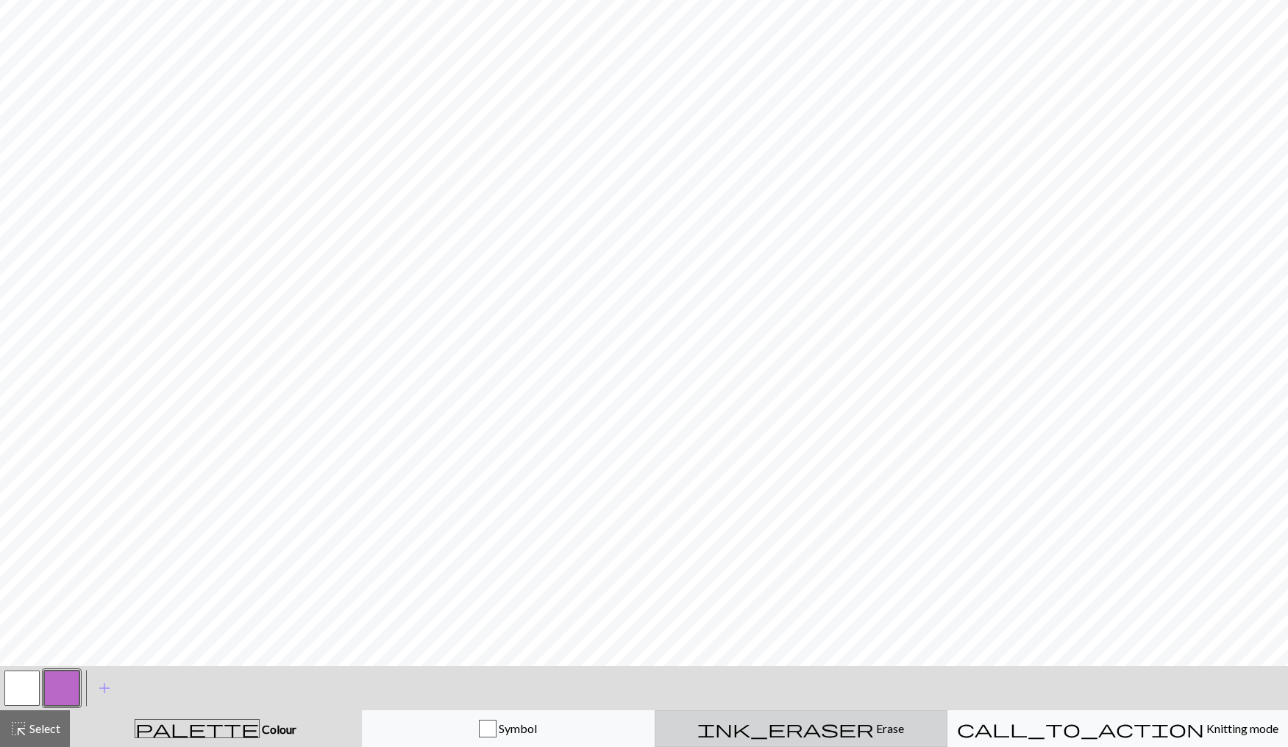
click at [833, 722] on div "ink_eraser Erase Erase" at bounding box center [801, 729] width 274 height 18
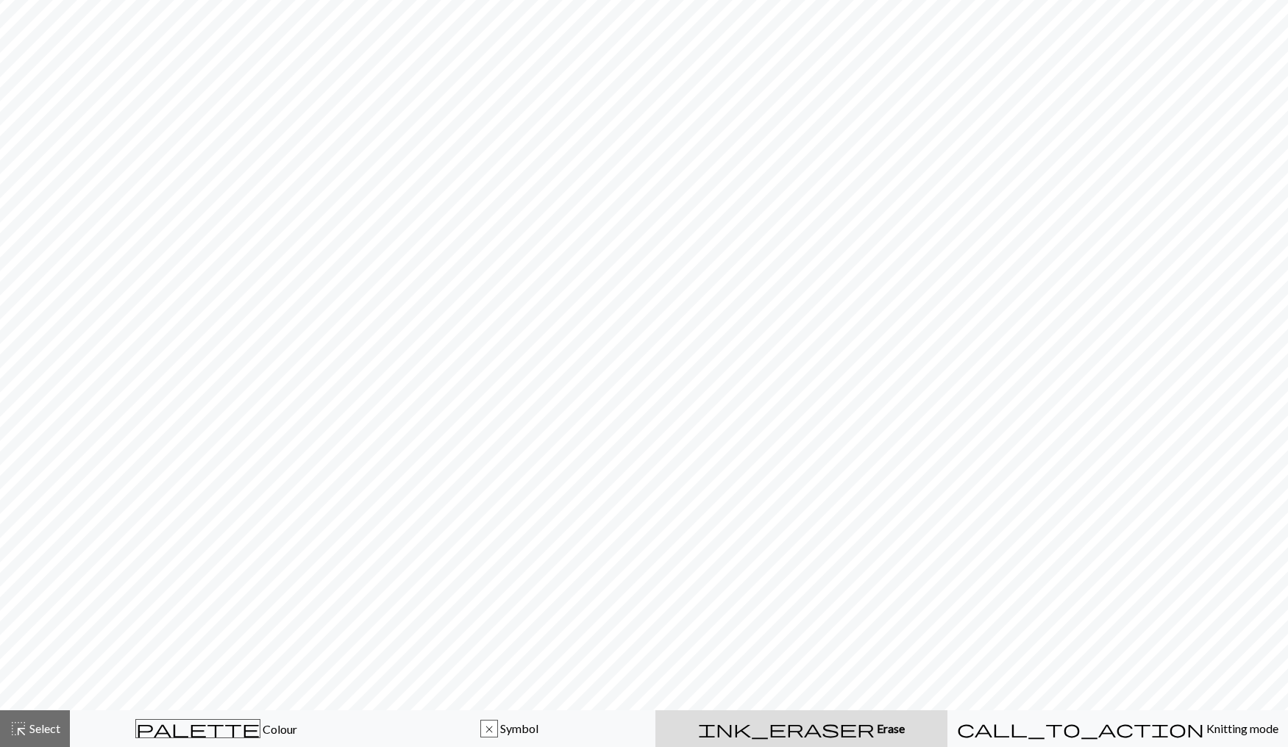
scroll to position [775, 0]
click at [255, 735] on div "palette Colour Colour" at bounding box center [216, 728] width 274 height 19
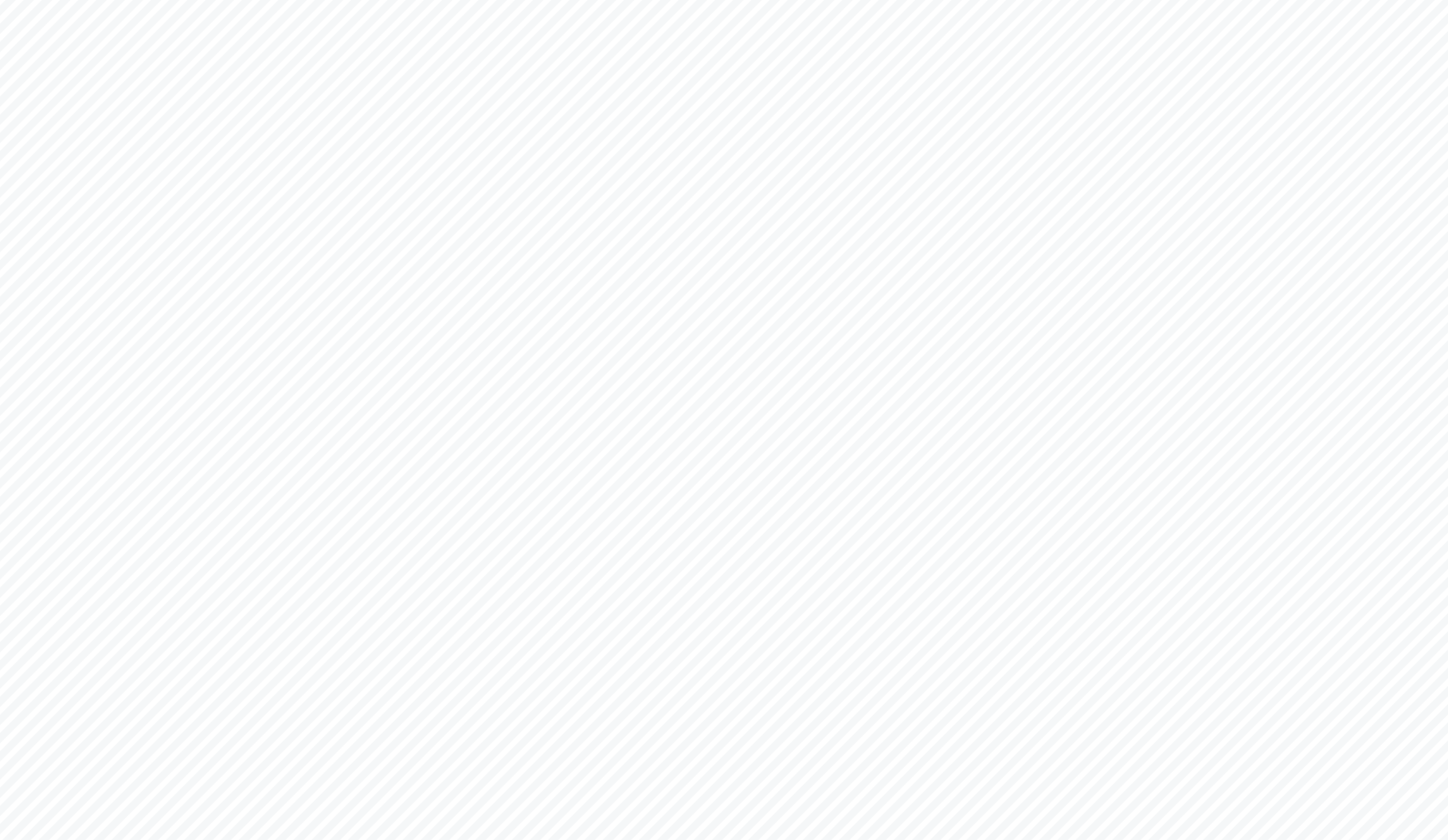
scroll to position [42, 0]
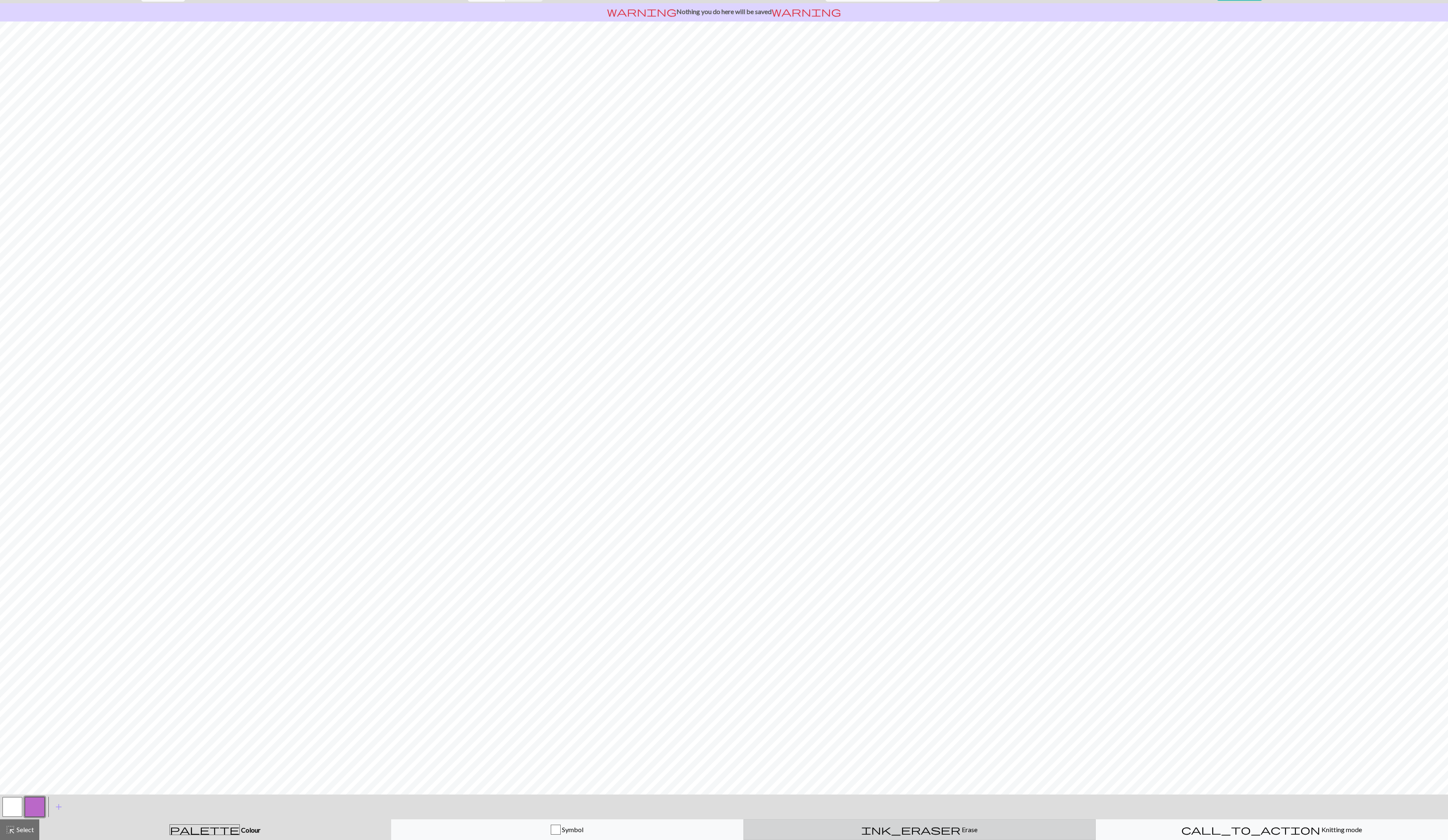
click at [723, 420] on span "Erase" at bounding box center [969, 829] width 17 height 8
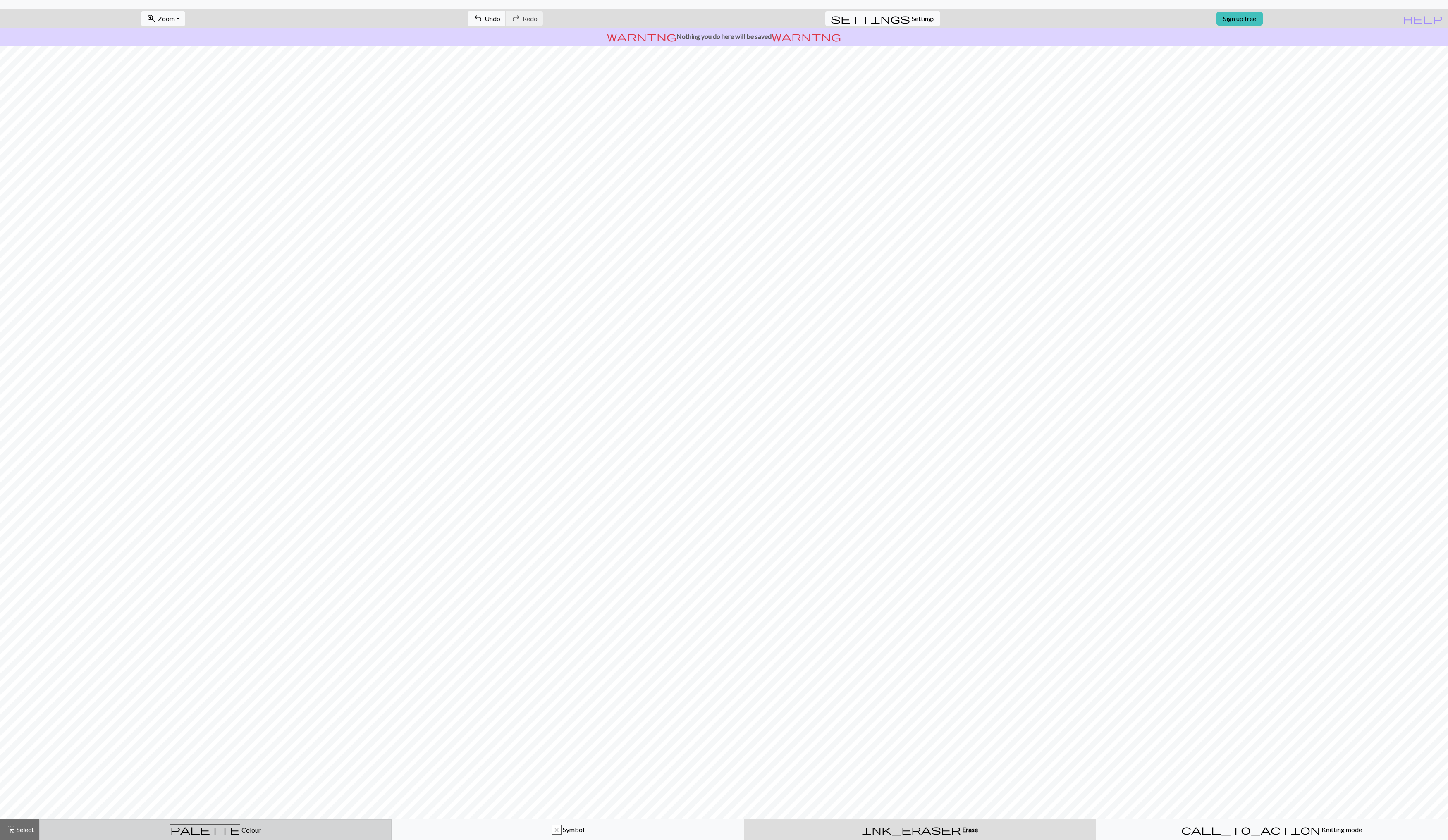
click at [252, 420] on div "palette Colour Colour" at bounding box center [215, 829] width 342 height 11
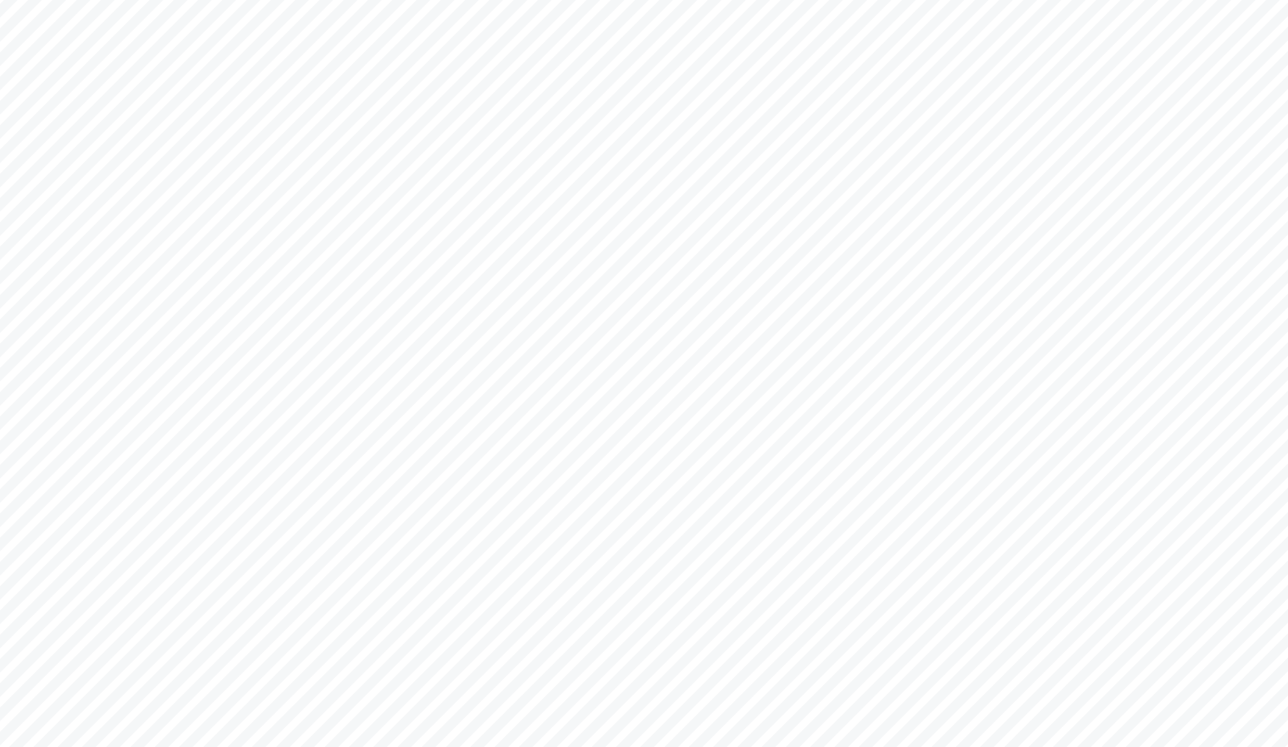
scroll to position [819, 0]
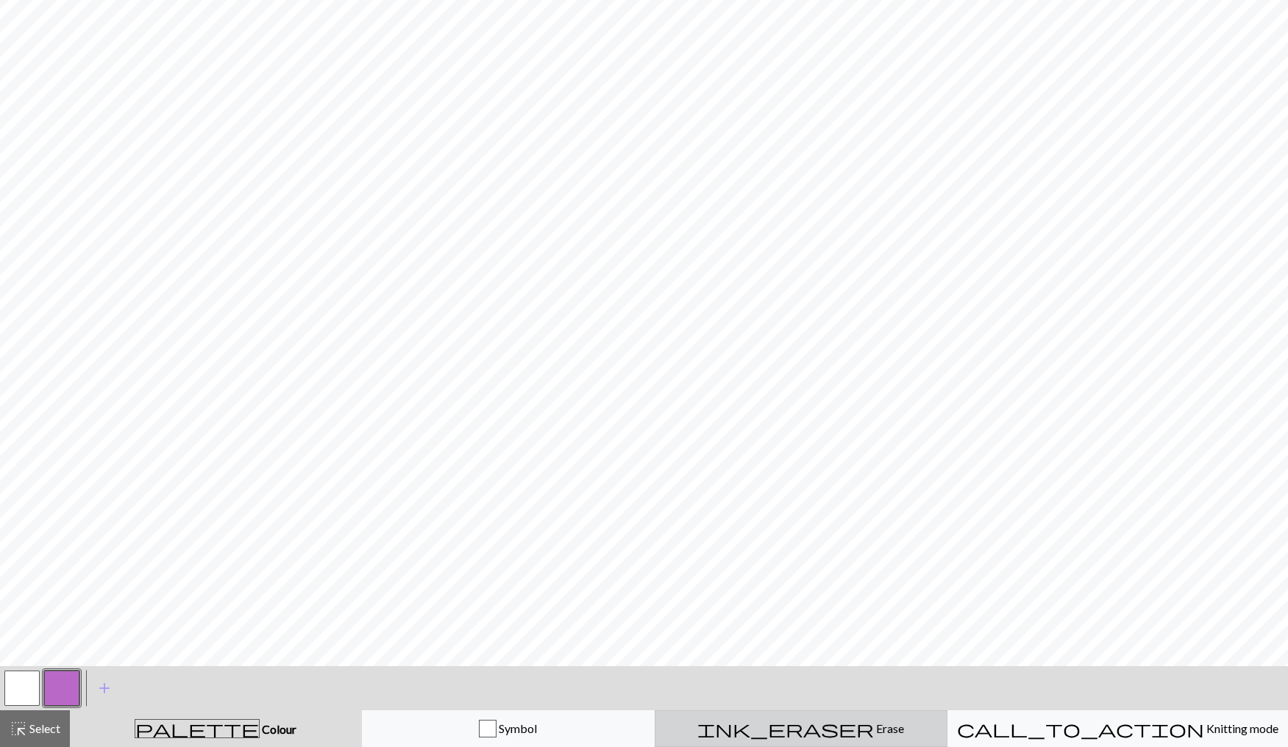
click at [874, 731] on span "Erase" at bounding box center [889, 729] width 30 height 14
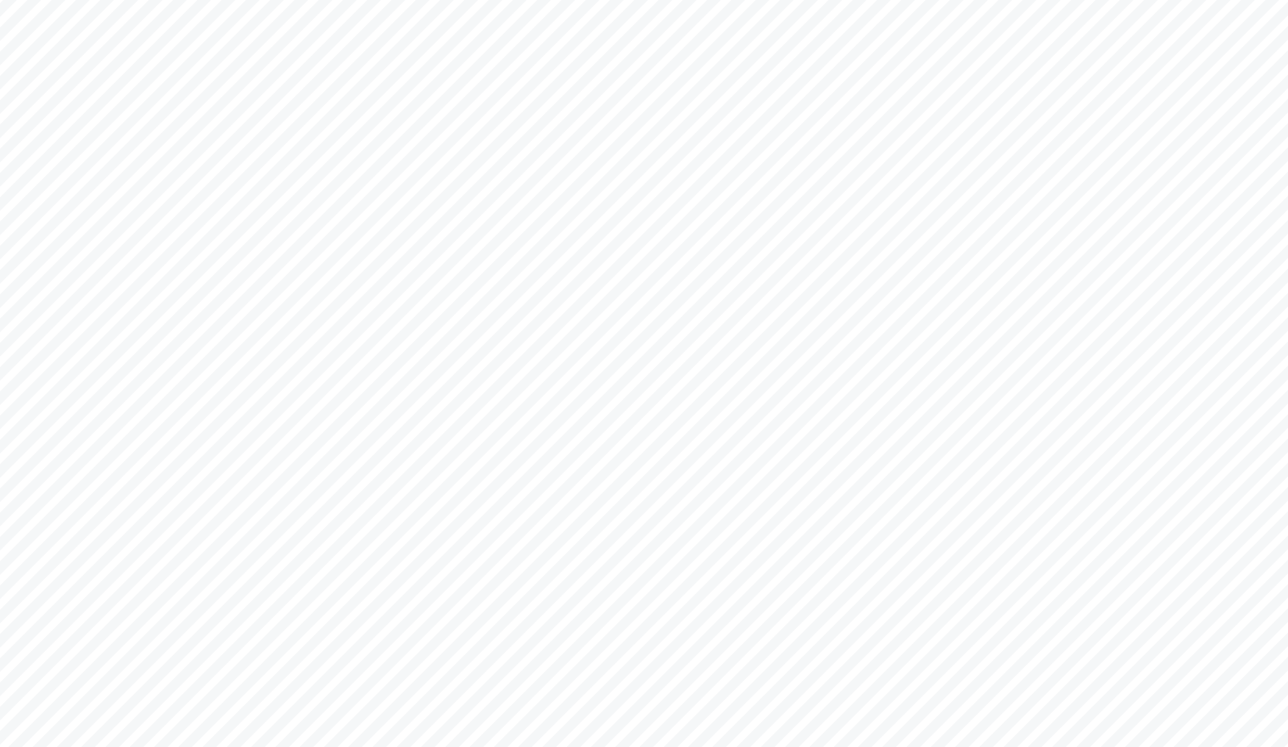
scroll to position [539, 0]
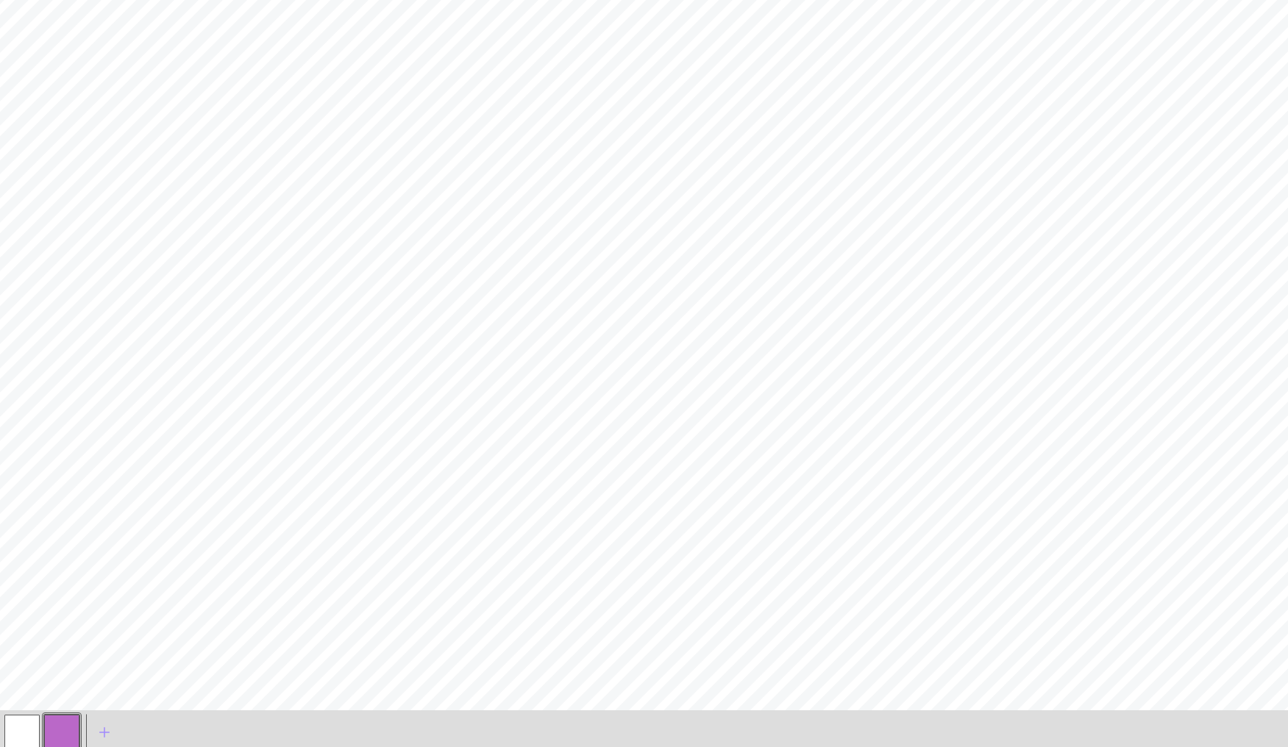
scroll to position [100, 0]
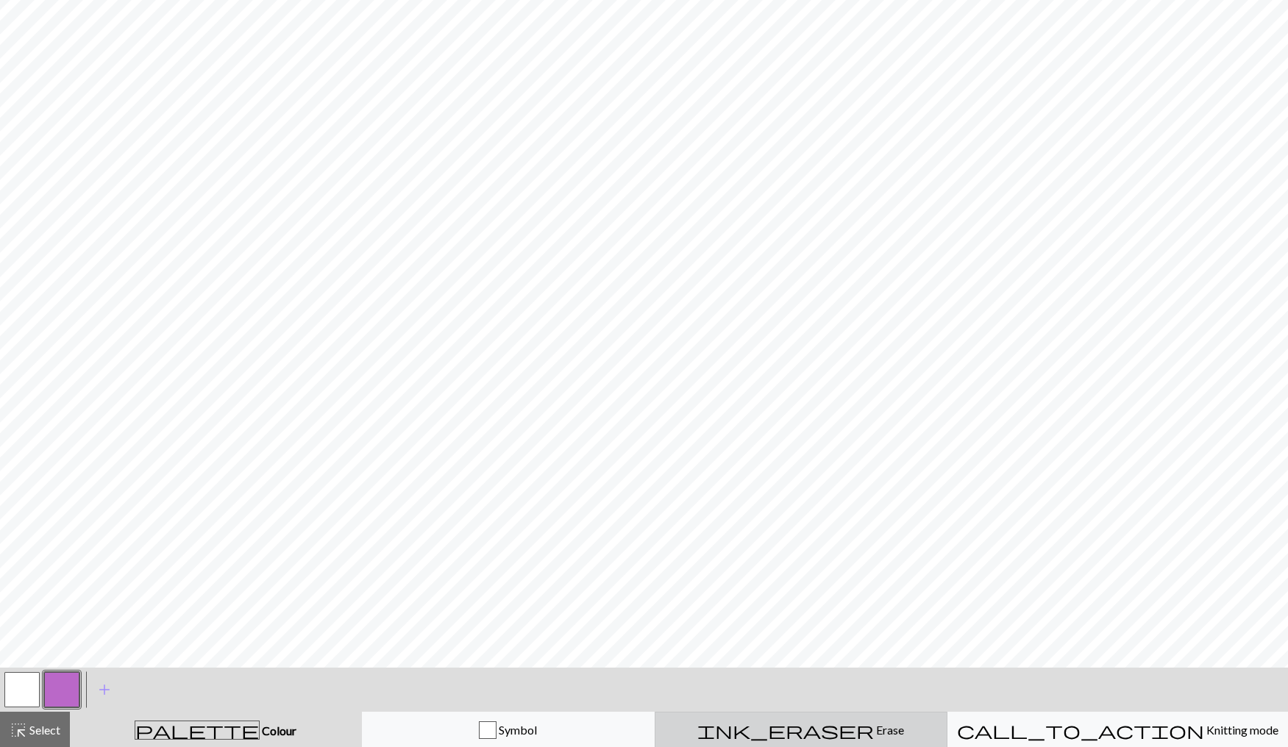
click at [842, 739] on button "ink_eraser Erase Erase" at bounding box center [801, 730] width 293 height 37
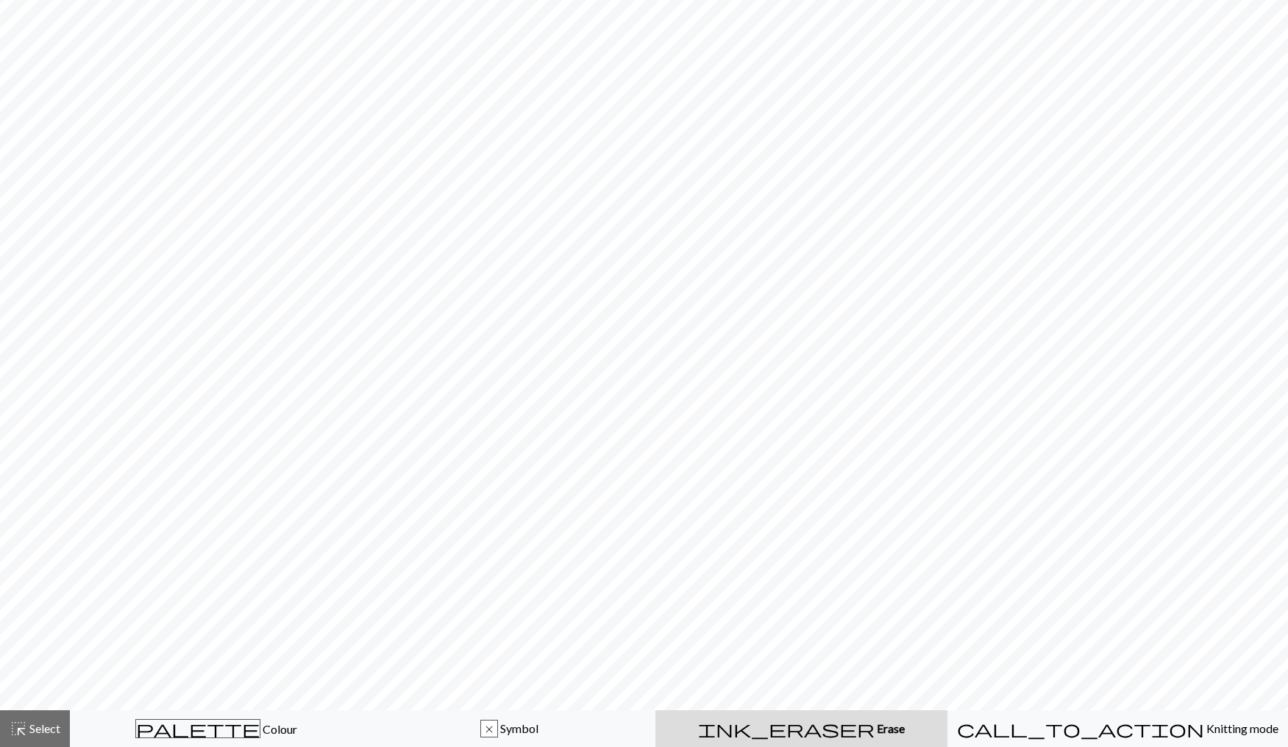
scroll to position [325, 0]
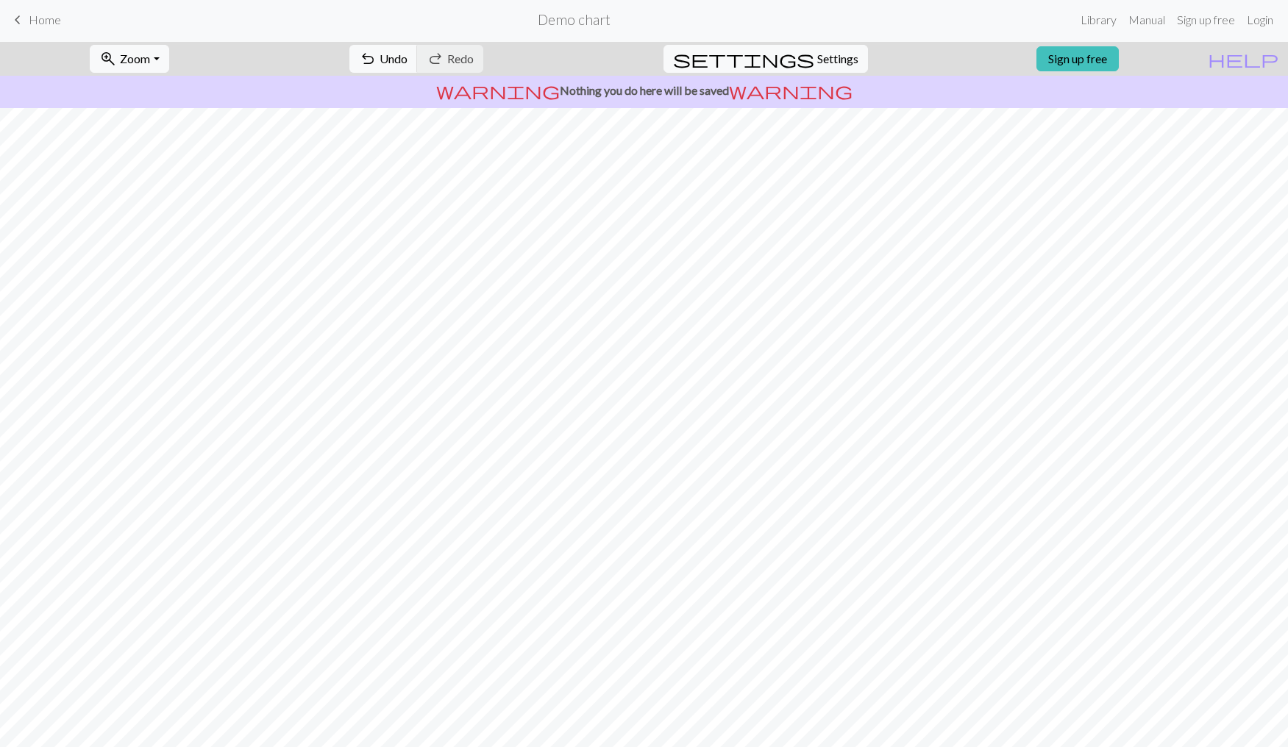
scroll to position [0, 0]
click at [825, 68] on span "Settings" at bounding box center [837, 61] width 41 height 18
select select "flat"
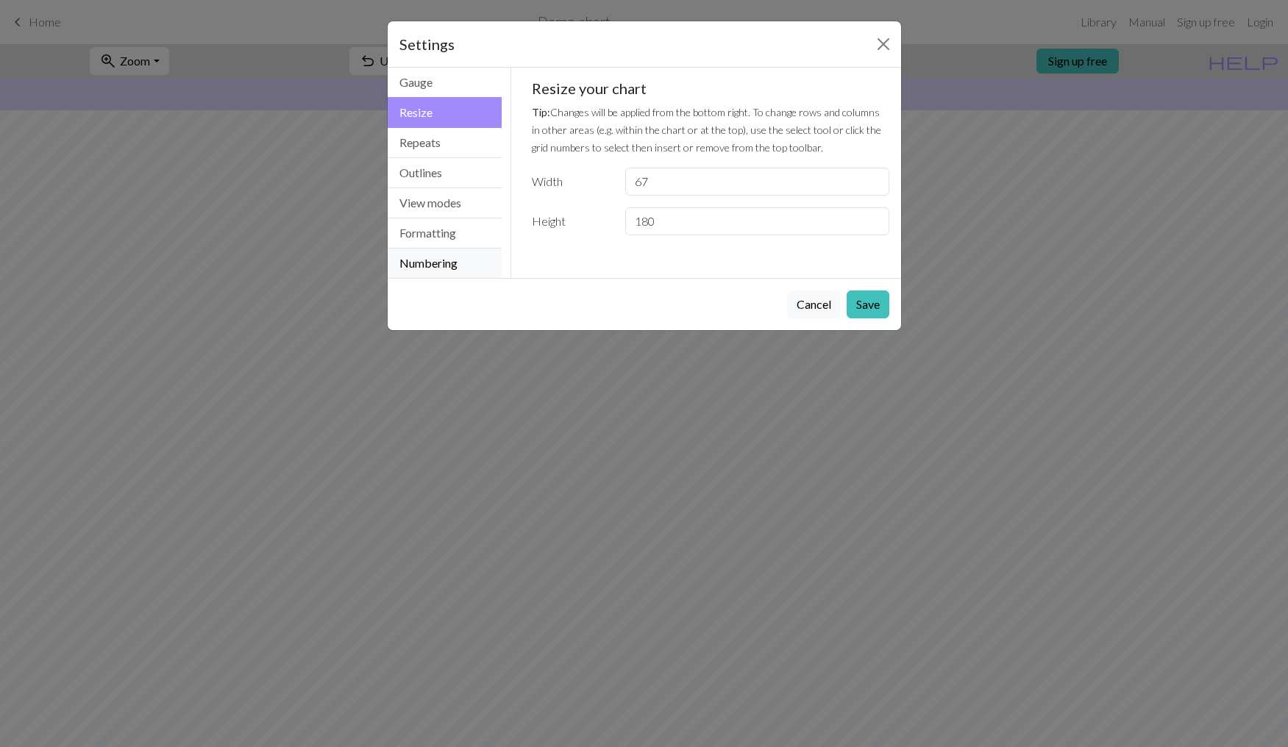
click at [478, 263] on button "Numbering" at bounding box center [445, 263] width 115 height 29
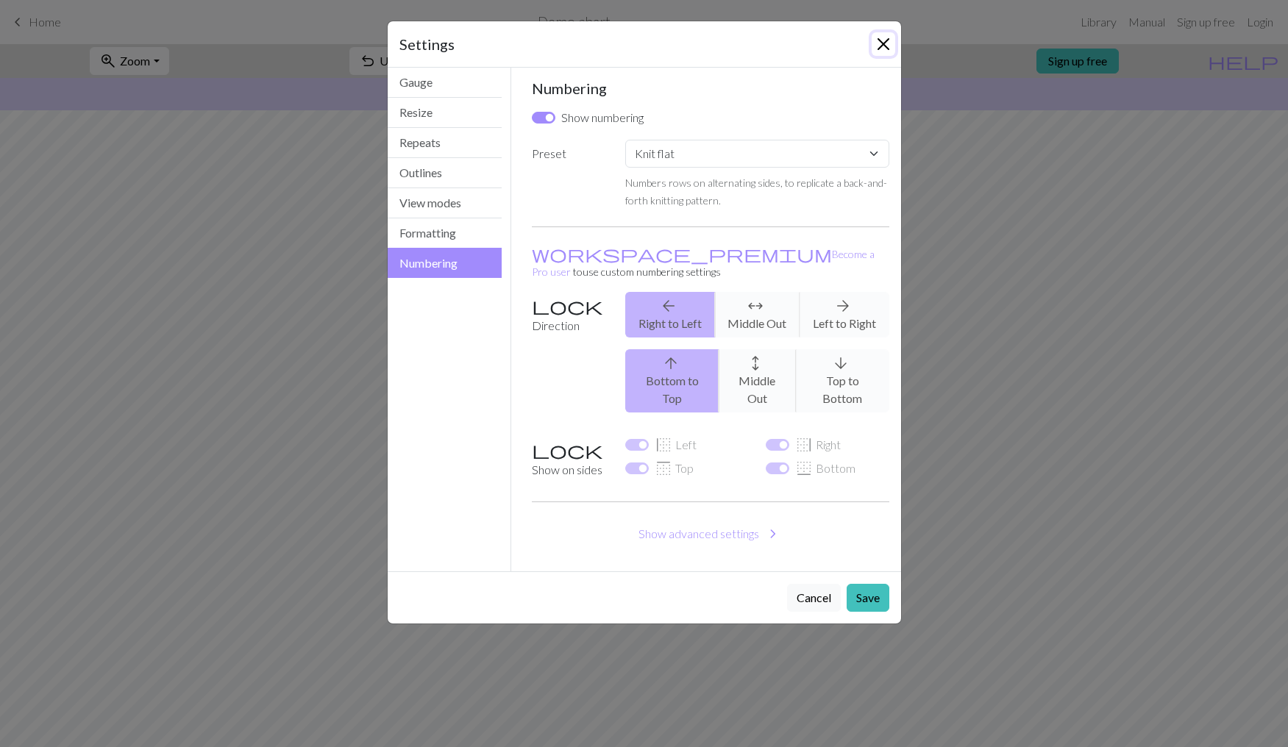
click at [889, 53] on button "Close" at bounding box center [884, 44] width 24 height 24
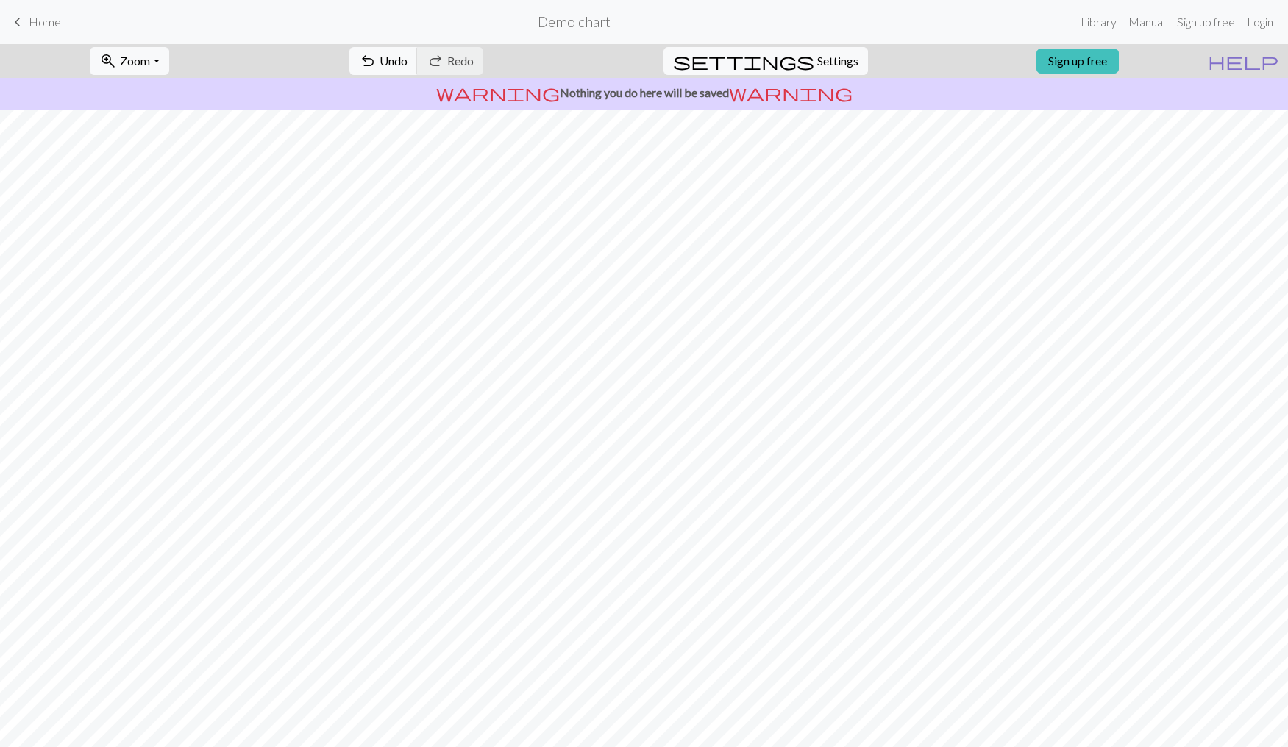
click at [1270, 58] on span "help" at bounding box center [1243, 61] width 71 height 21
